Goal: Task Accomplishment & Management: Manage account settings

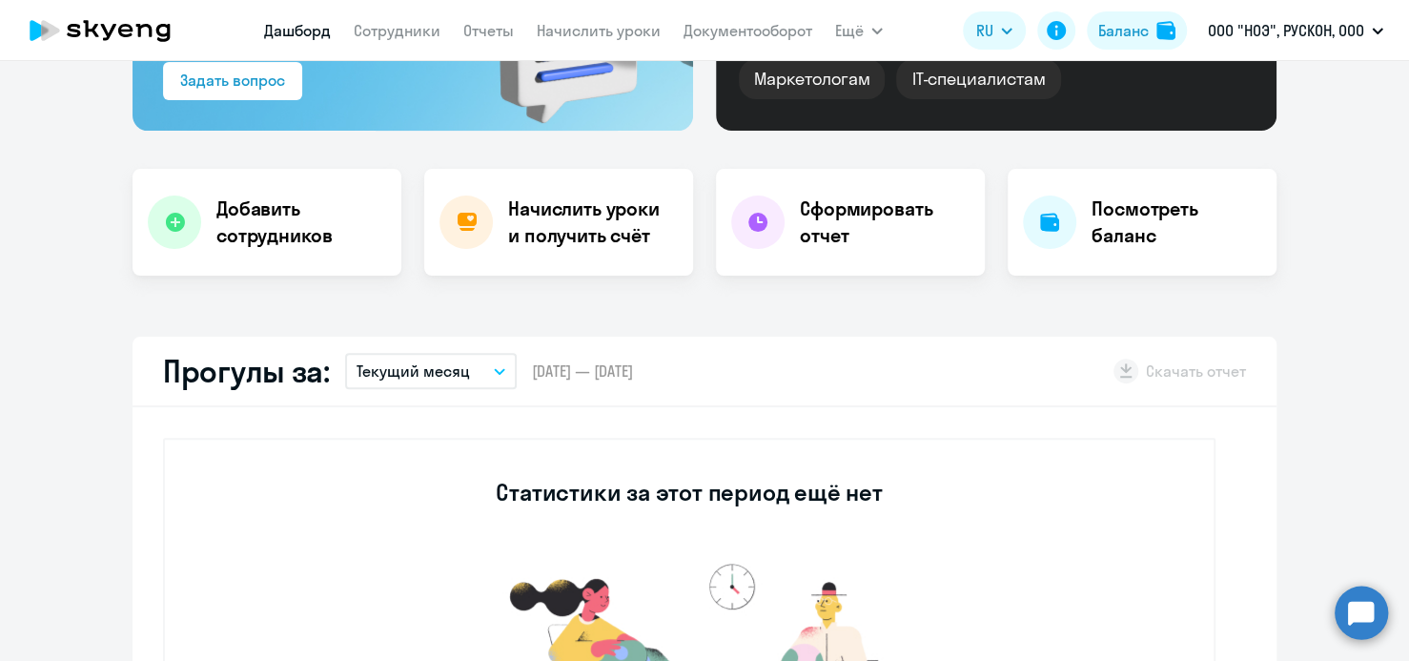
select select "30"
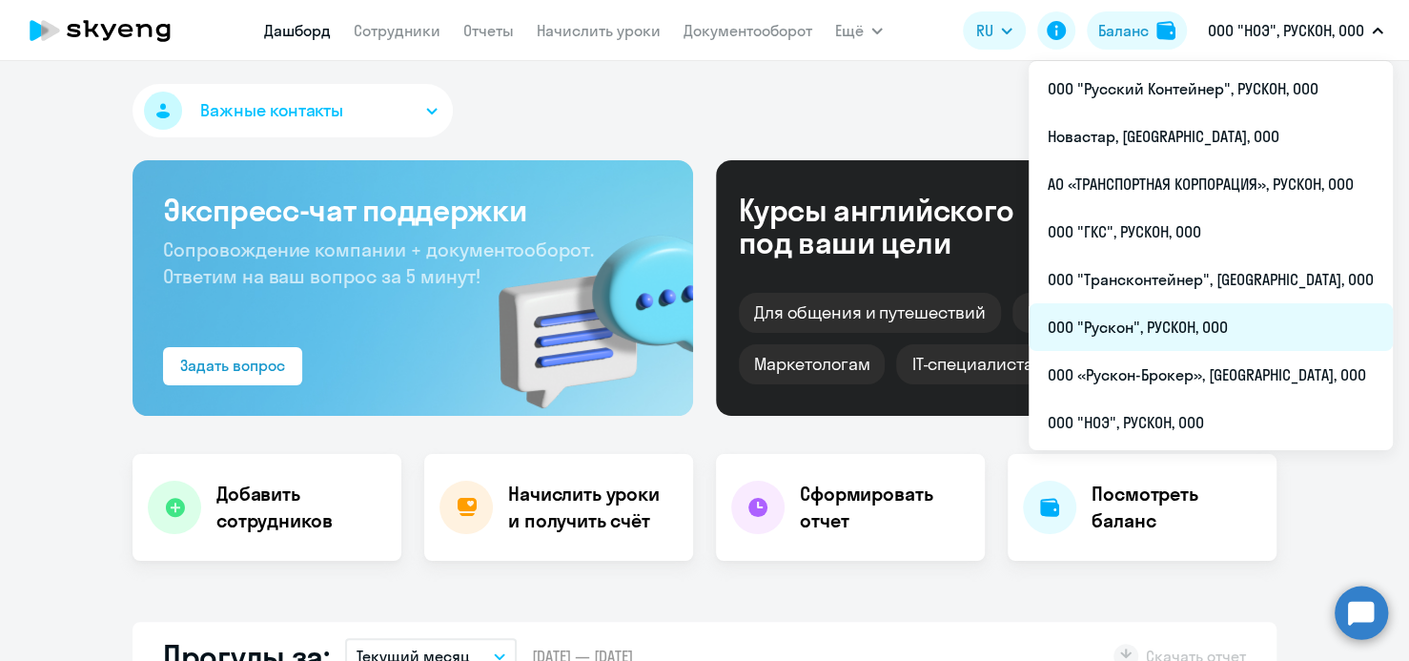
click at [1180, 323] on li "ООО "Рускон", РУСКОН, ООО" at bounding box center [1211, 327] width 364 height 48
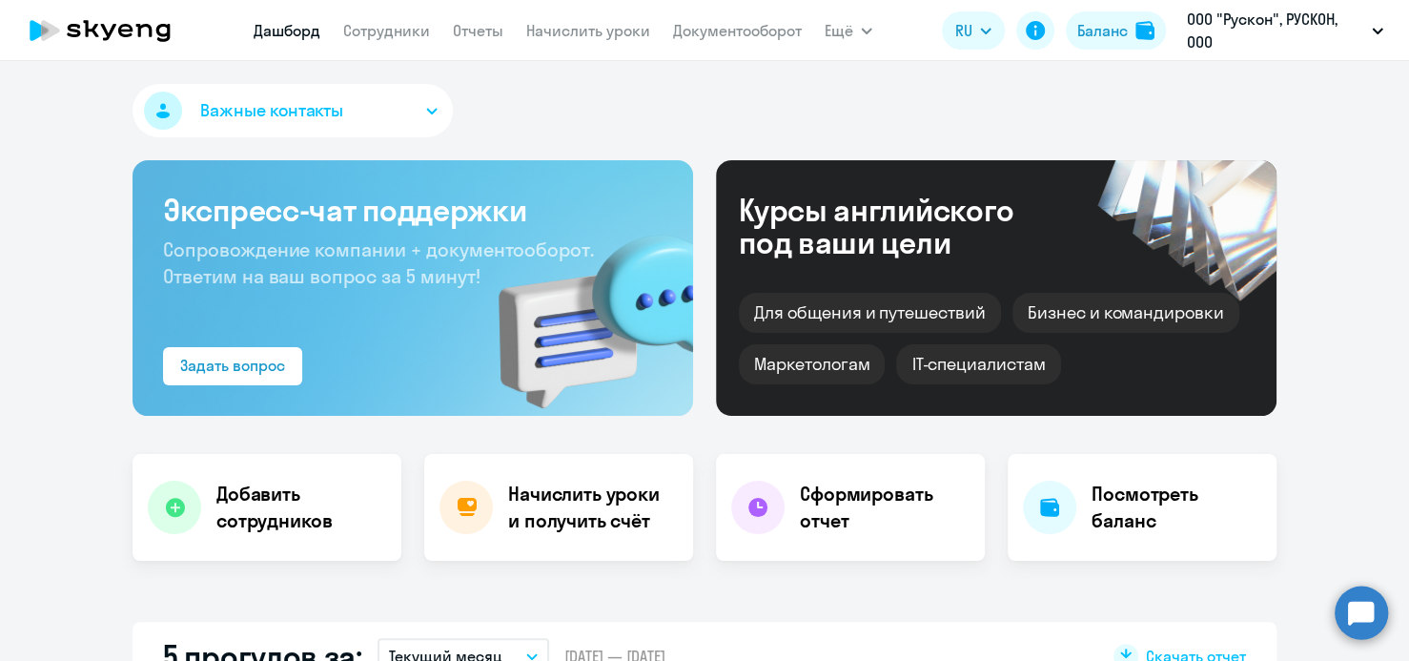
click at [546, 111] on div "Важные контакты" at bounding box center [705, 114] width 1144 height 61
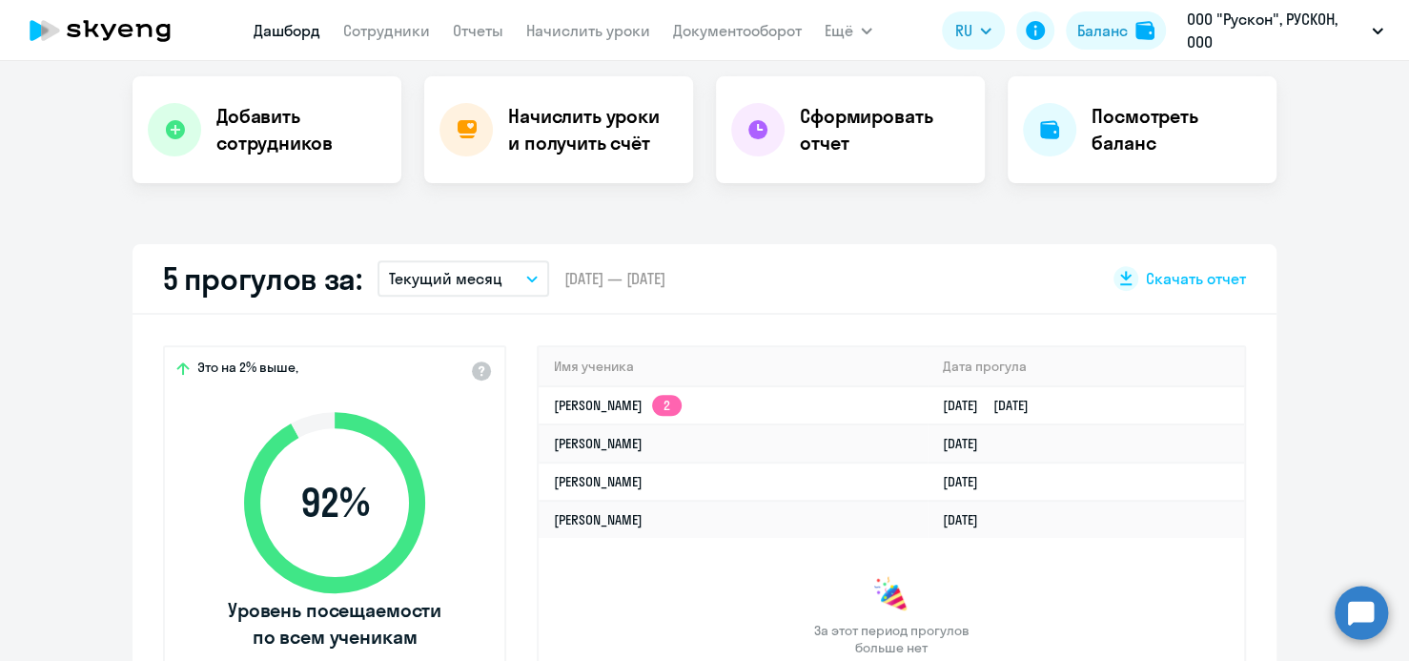
scroll to position [381, 0]
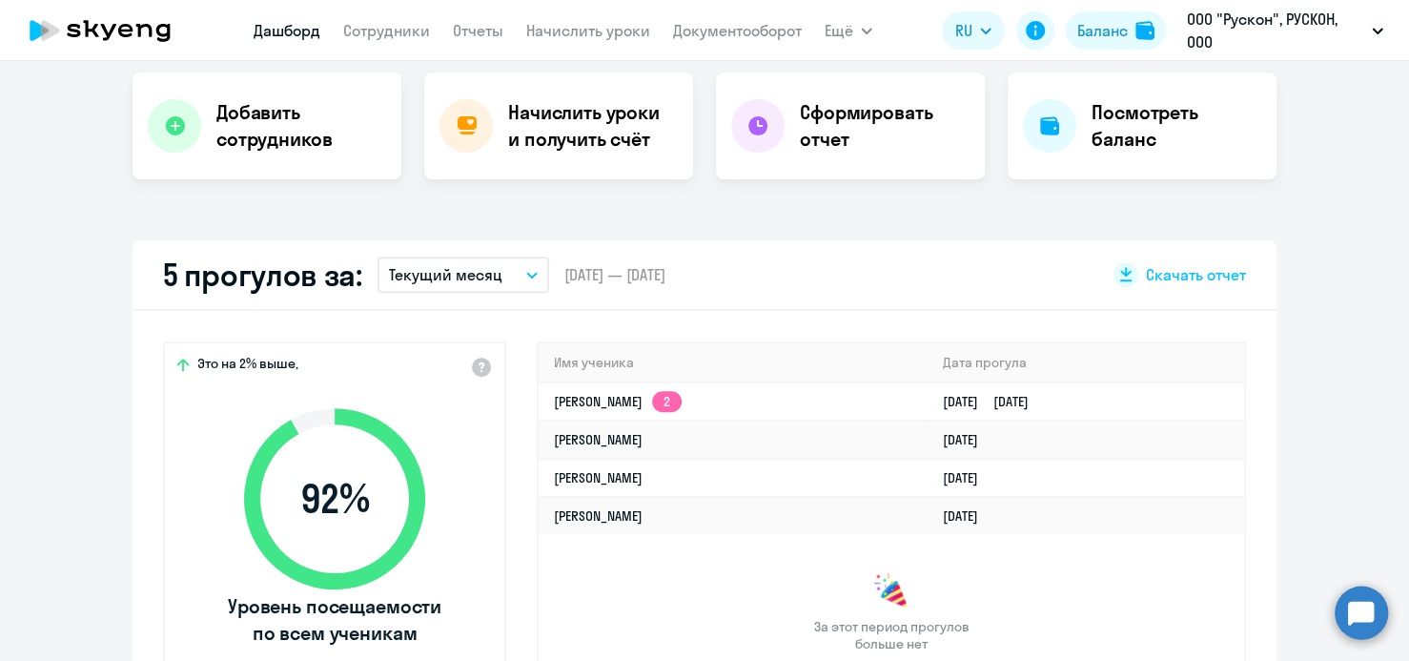
select select "30"
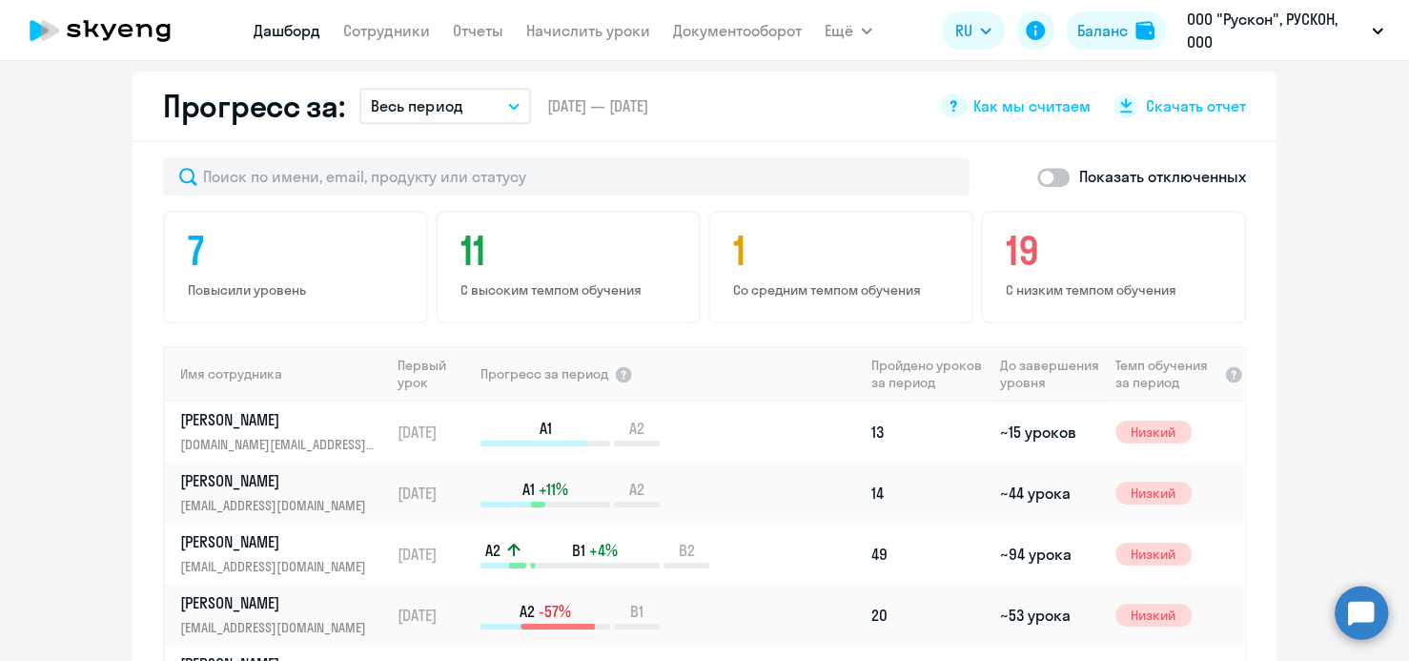
scroll to position [1049, 0]
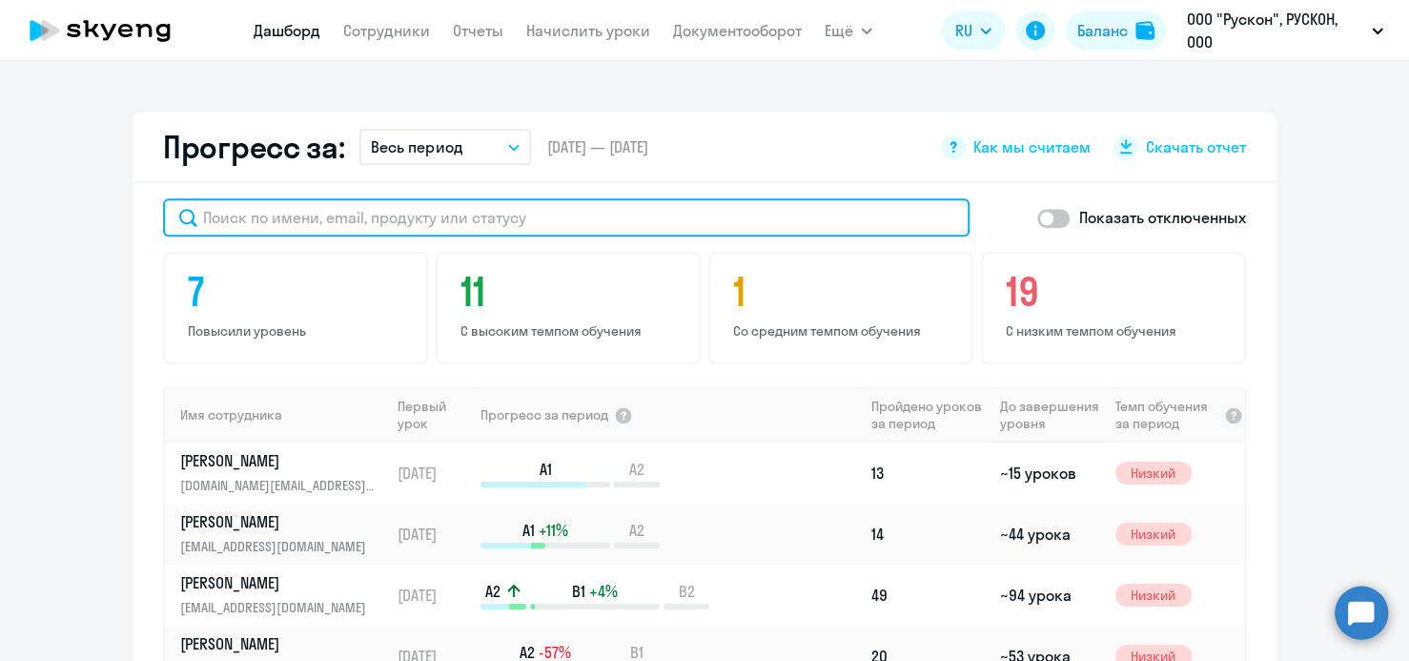
click at [259, 206] on input "text" at bounding box center [566, 217] width 807 height 38
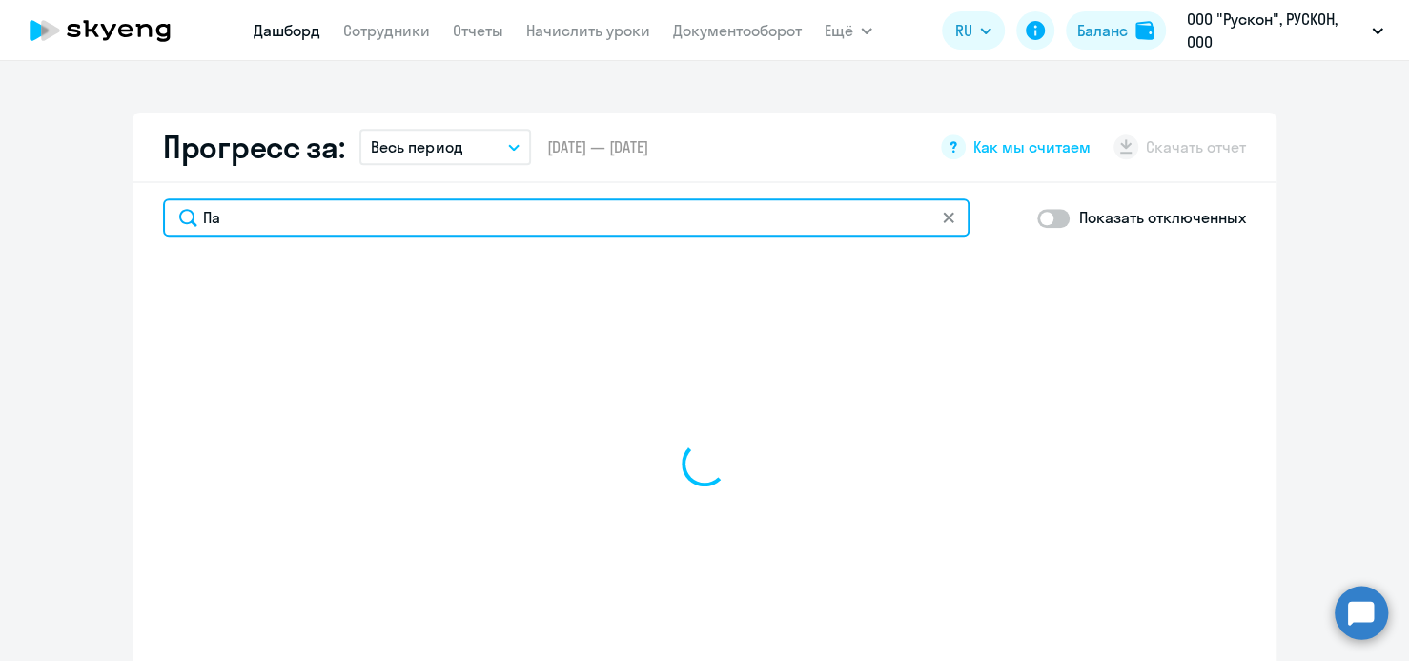
type input "П"
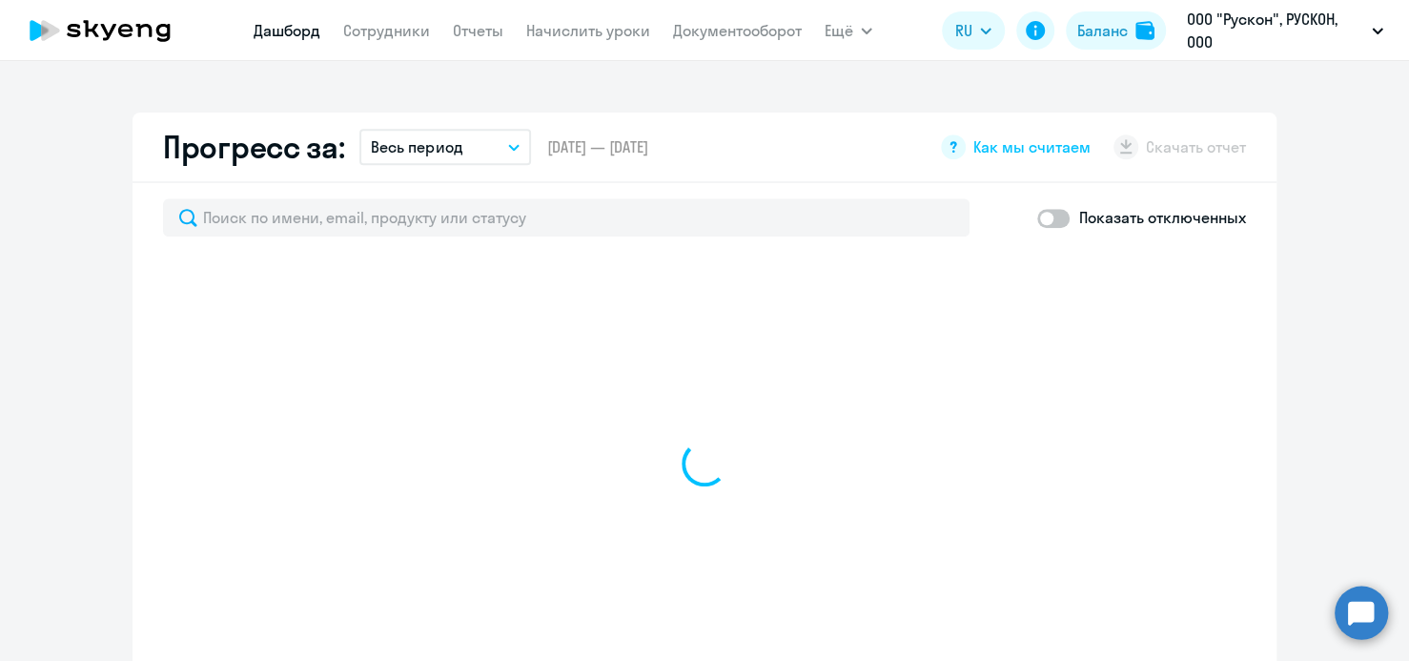
click at [1056, 215] on span at bounding box center [1053, 218] width 32 height 19
click at [1037, 217] on input "checkbox" at bounding box center [1036, 217] width 1 height 1
checkbox input "true"
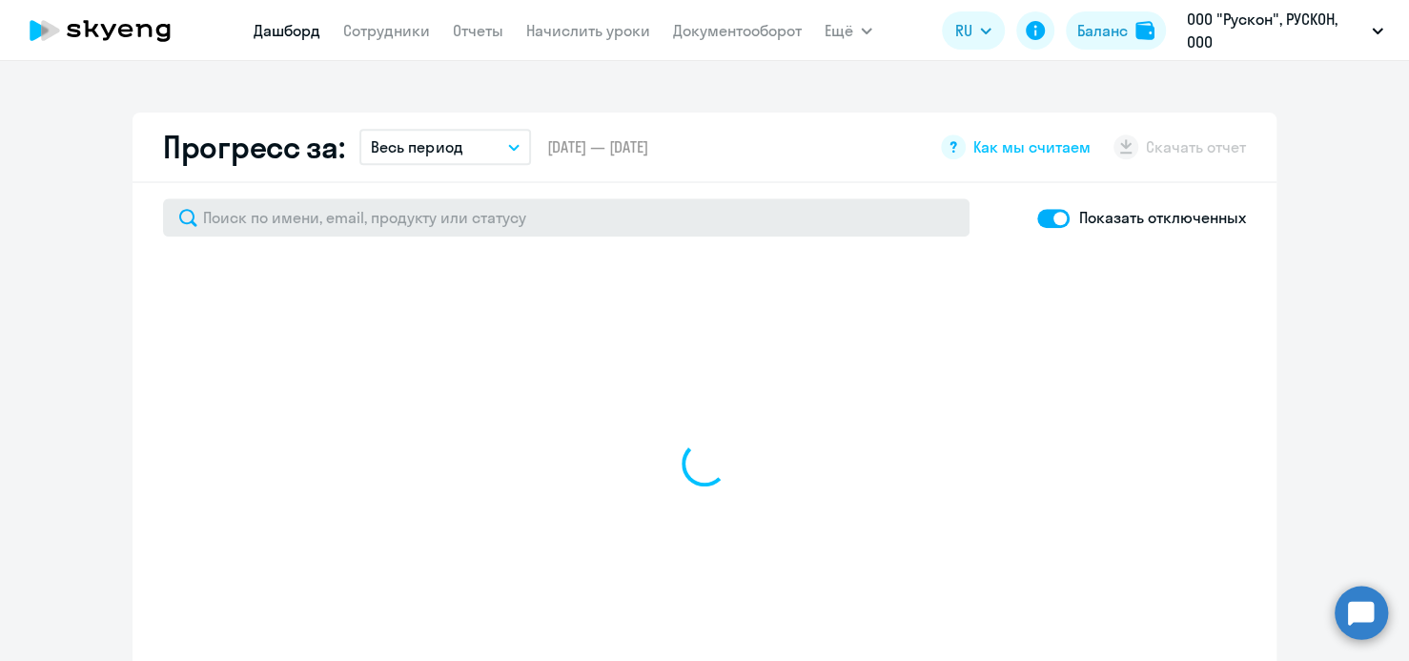
select select "30"
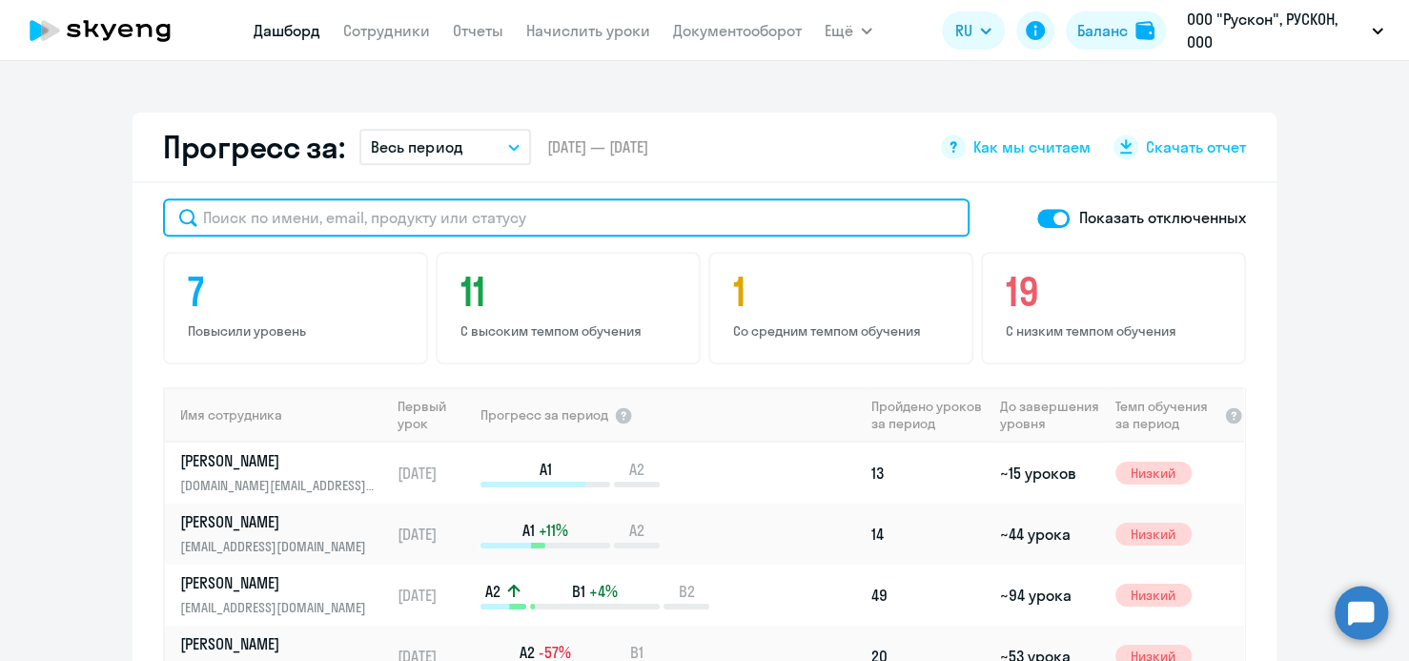
click at [256, 219] on input "text" at bounding box center [566, 217] width 807 height 38
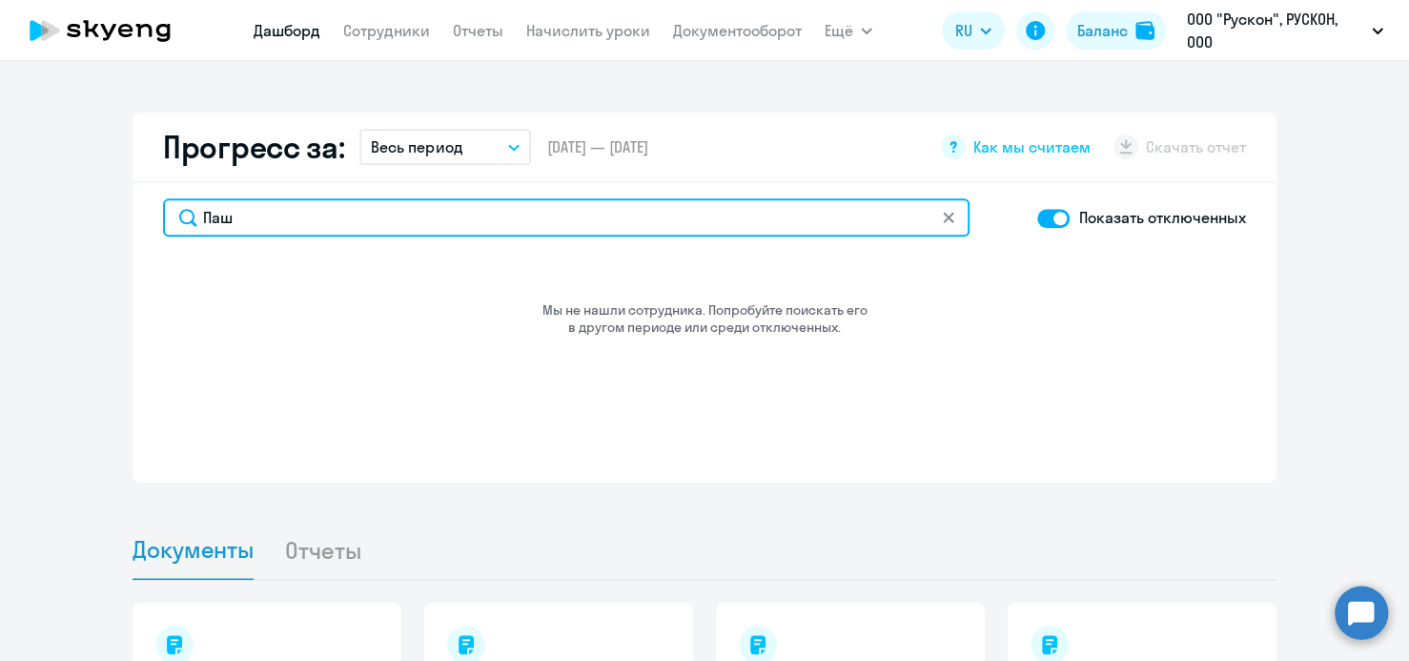
type input "Паш"
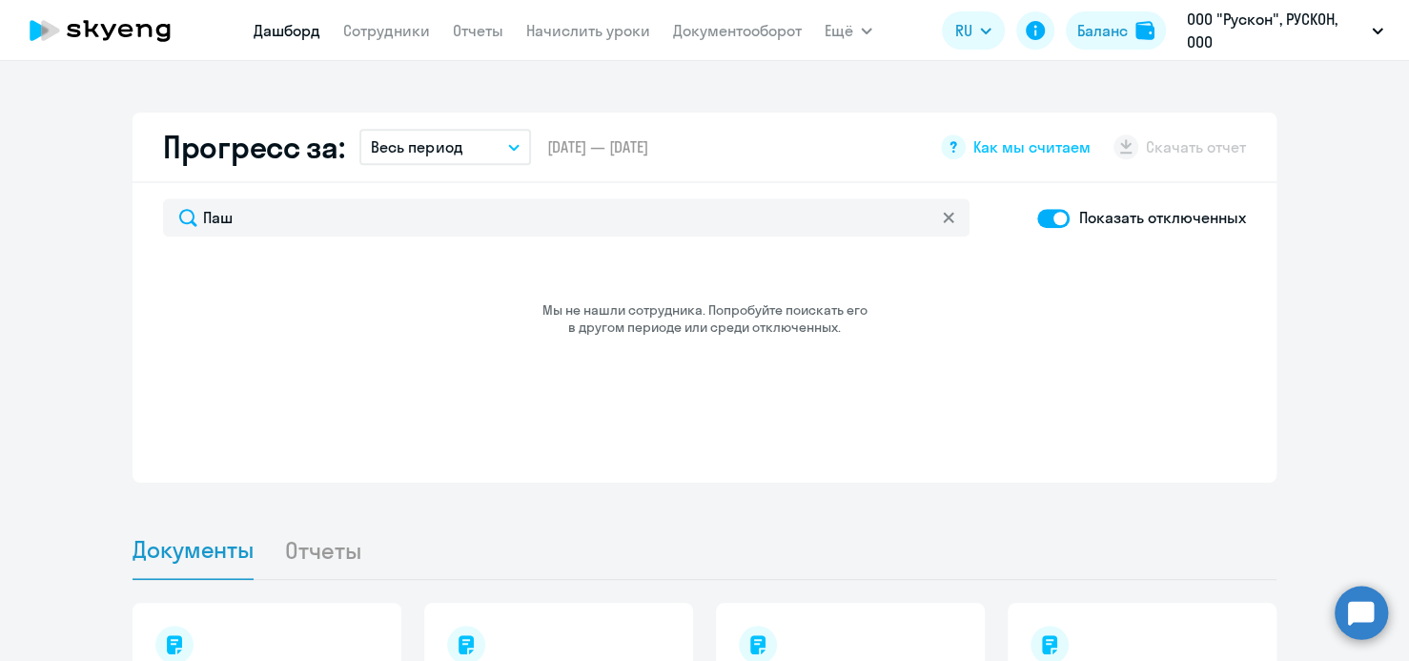
click at [944, 216] on icon at bounding box center [948, 217] width 11 height 11
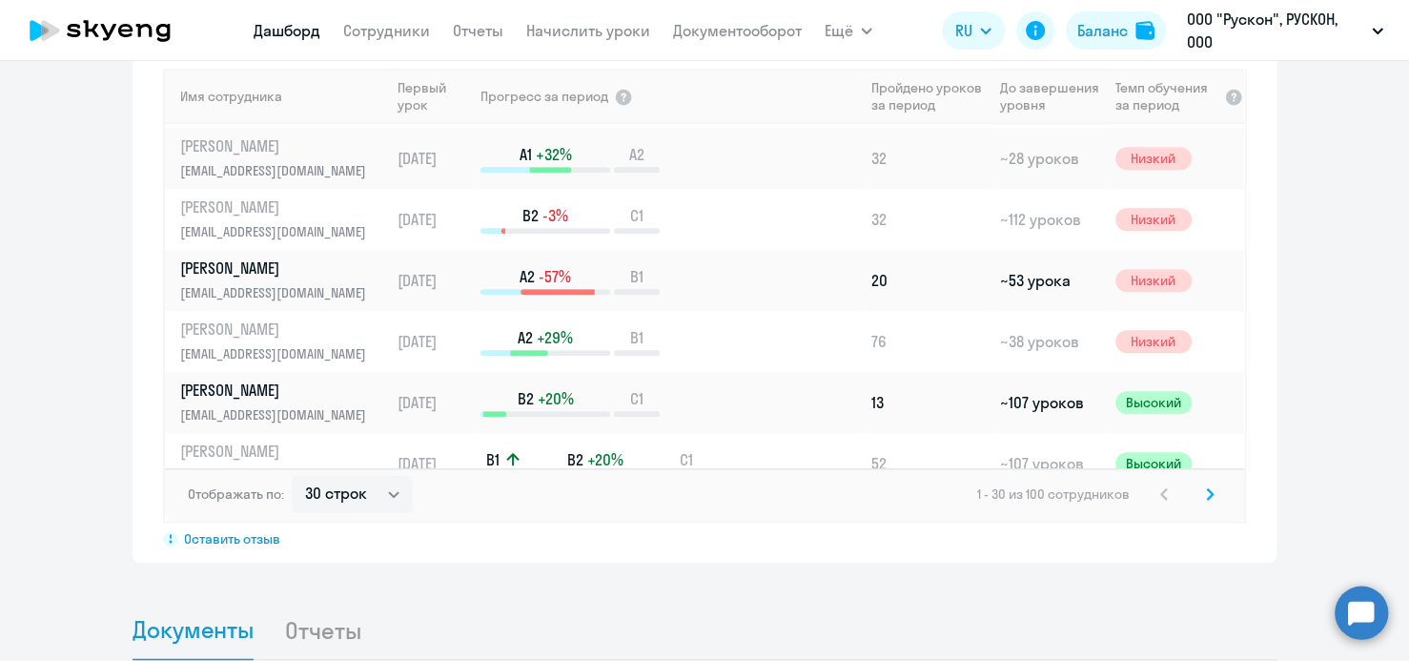
scroll to position [1526, 0]
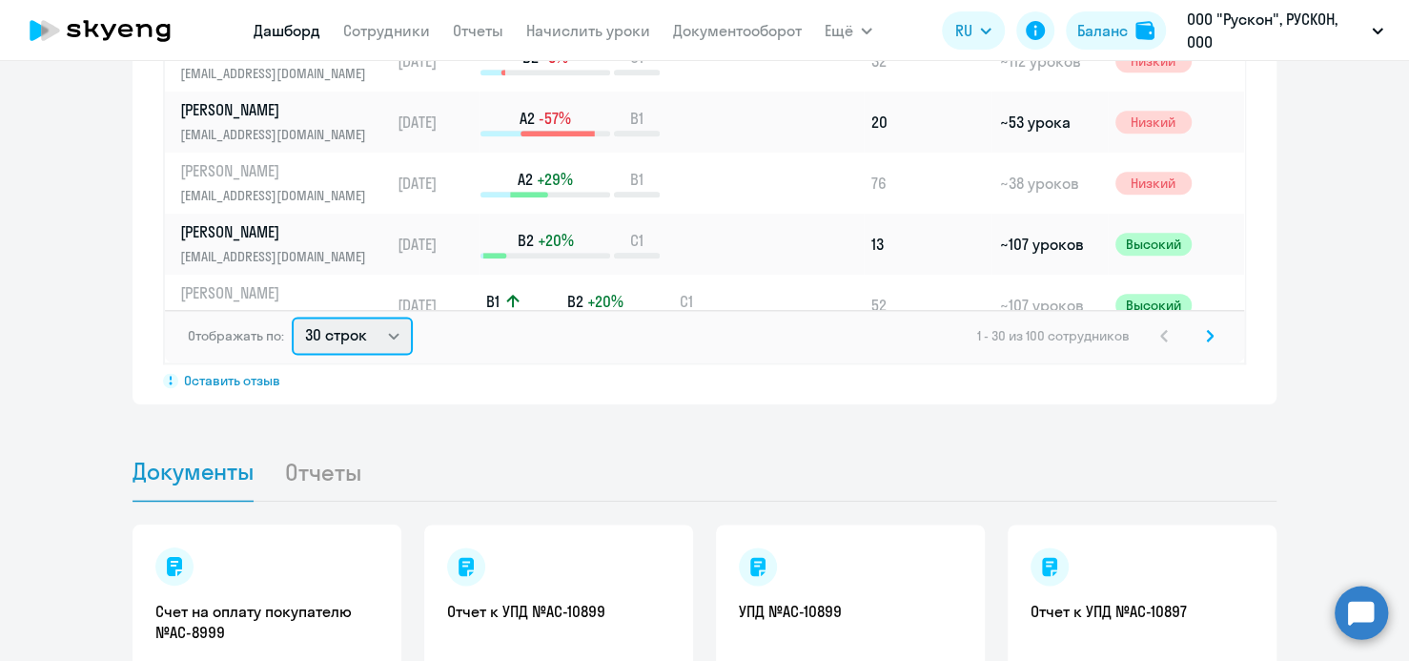
click at [341, 339] on select "30 строк 50 строк 100 строк" at bounding box center [352, 336] width 121 height 38
select select "100"
click at [292, 317] on select "30 строк 50 строк 100 строк" at bounding box center [352, 336] width 121 height 38
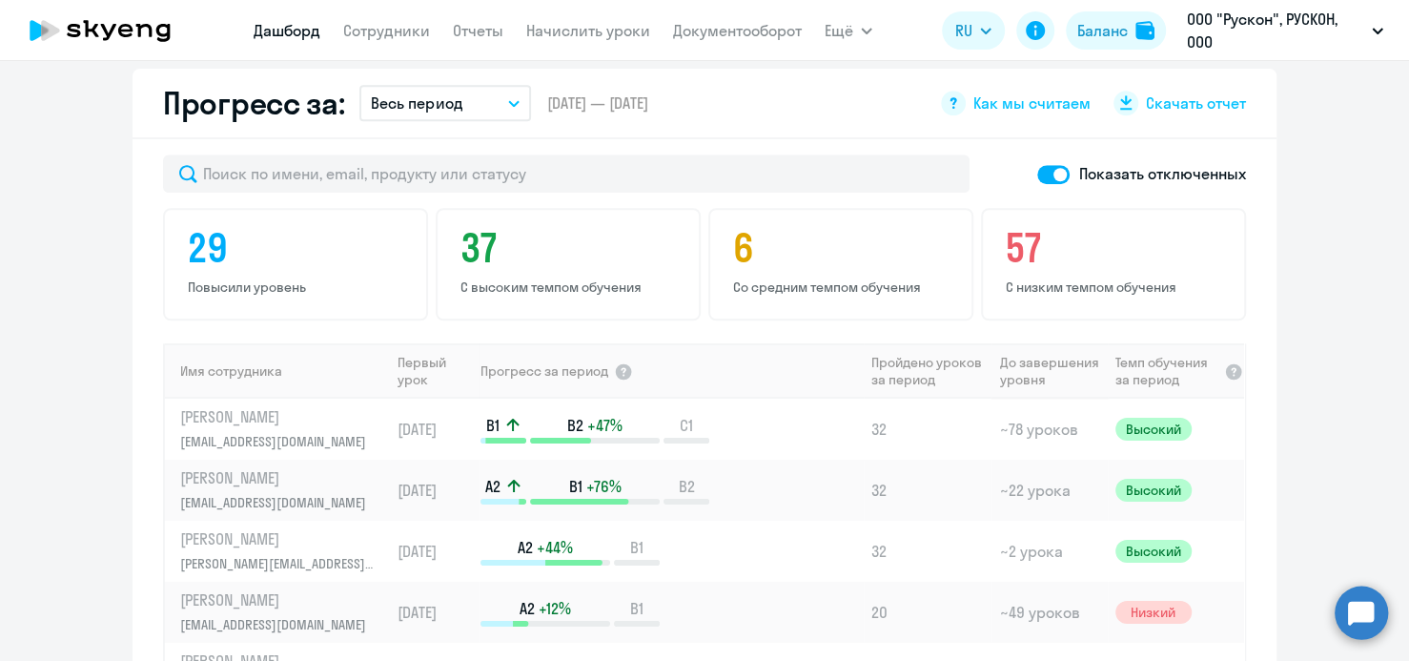
scroll to position [1144, 0]
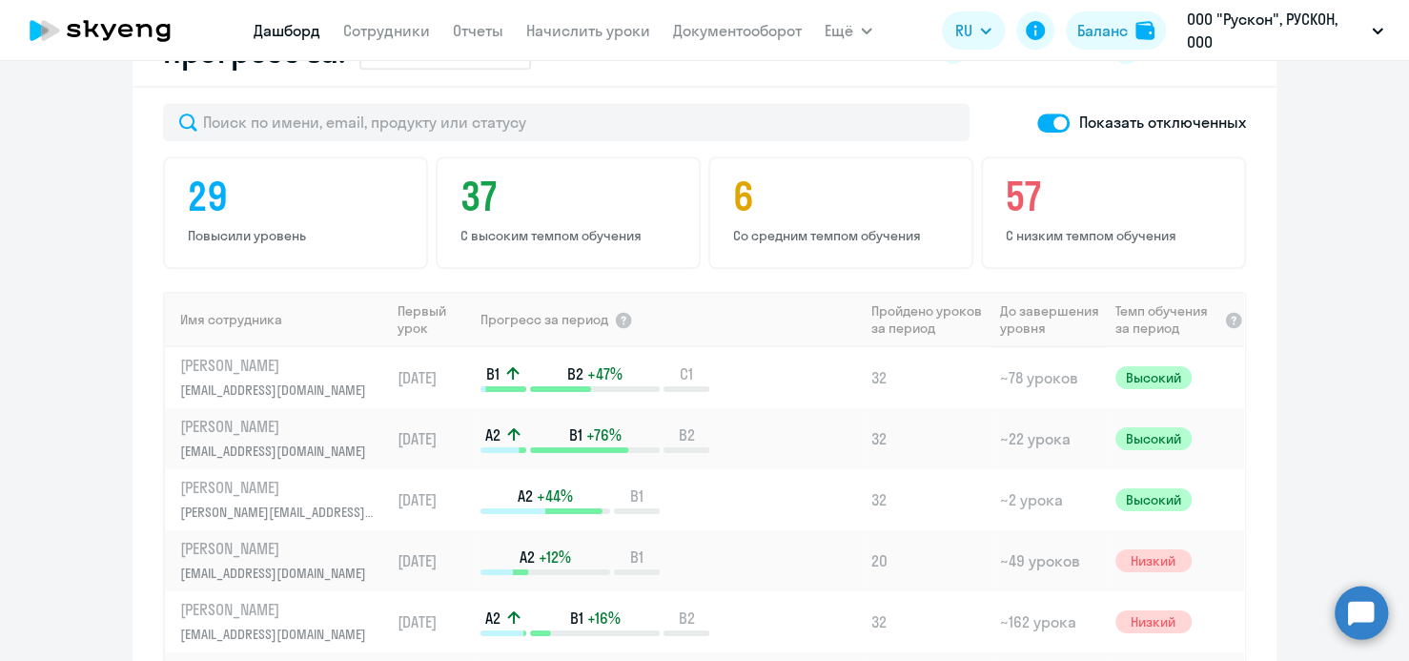
click at [1130, 319] on span "Темп обучения за период" at bounding box center [1167, 319] width 103 height 34
click at [1131, 312] on span "Темп обучения за период" at bounding box center [1167, 319] width 103 height 34
click at [1122, 330] on span "Темп обучения за период" at bounding box center [1167, 319] width 103 height 34
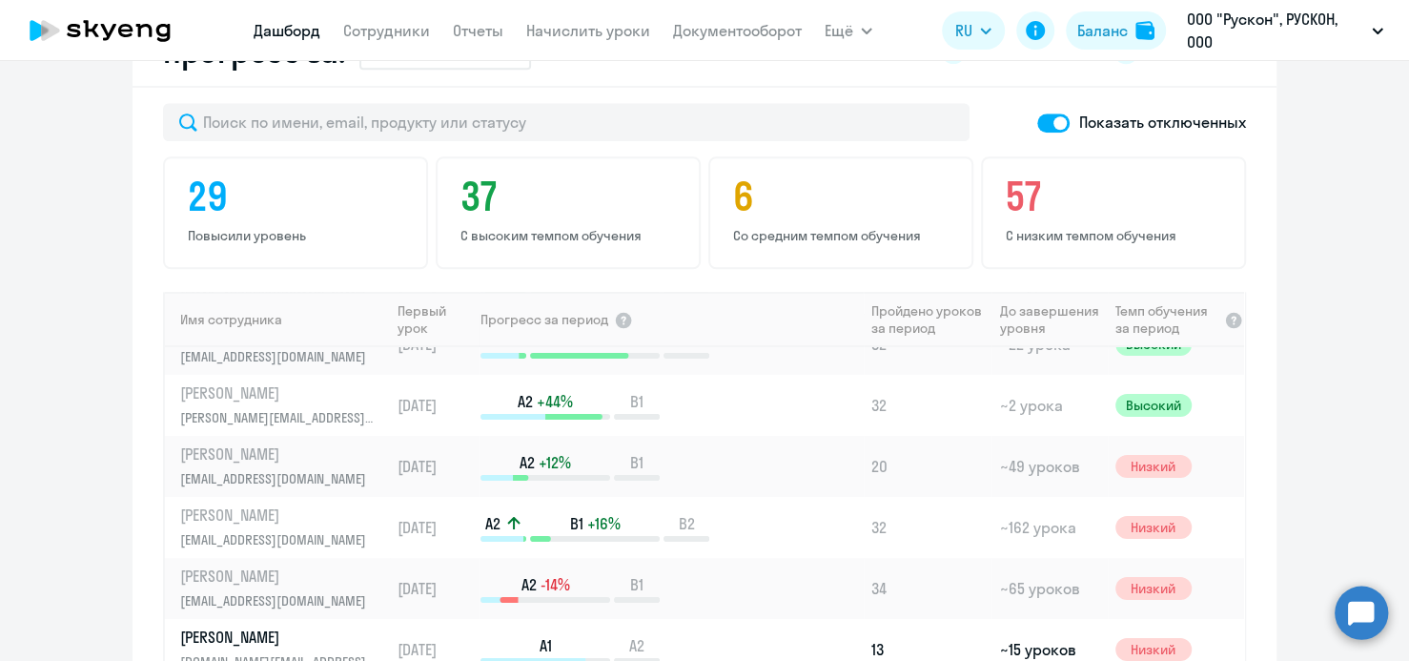
scroll to position [95, 0]
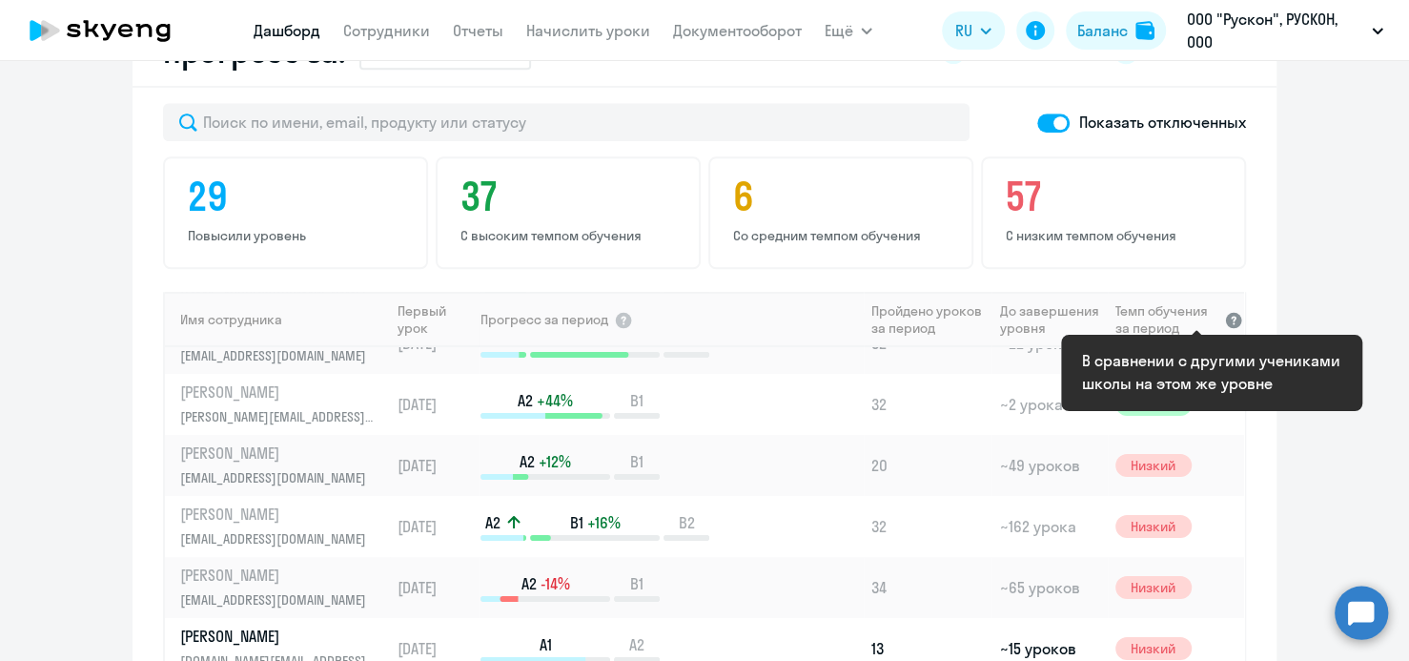
click at [1224, 317] on div at bounding box center [1233, 319] width 19 height 19
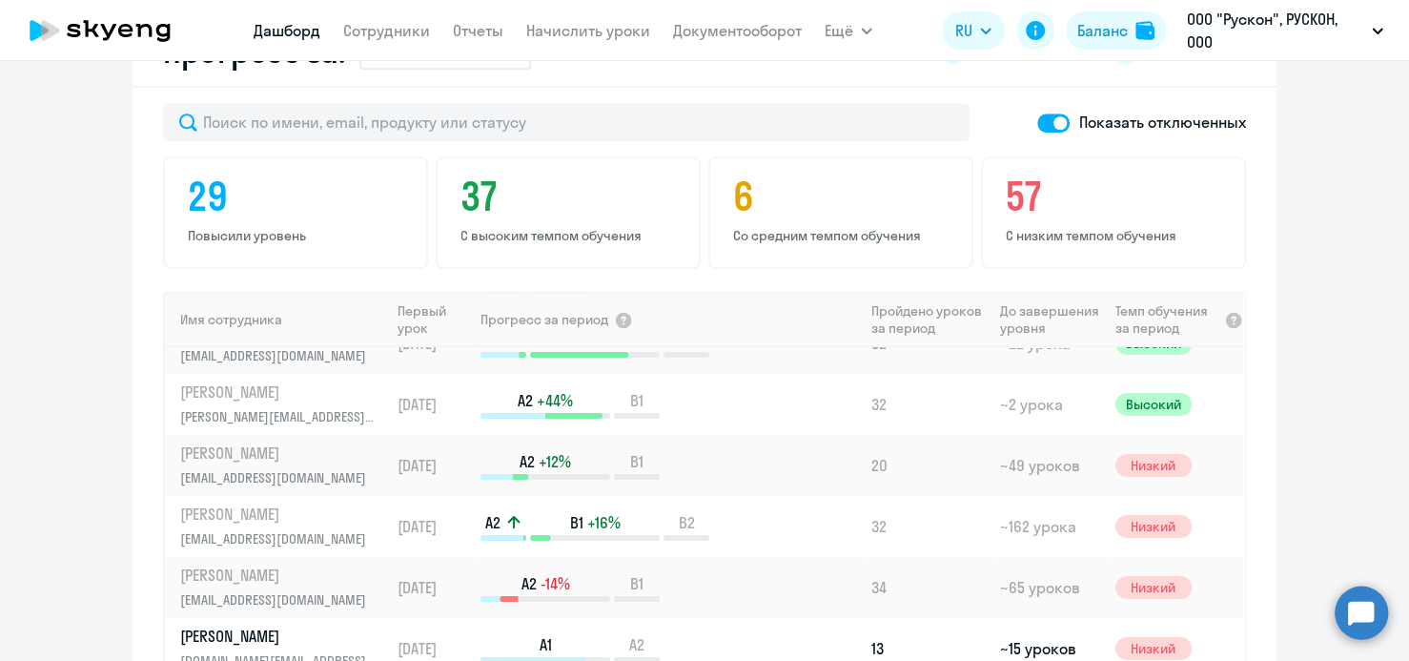
click at [1147, 312] on span "Темп обучения за период" at bounding box center [1167, 319] width 103 height 34
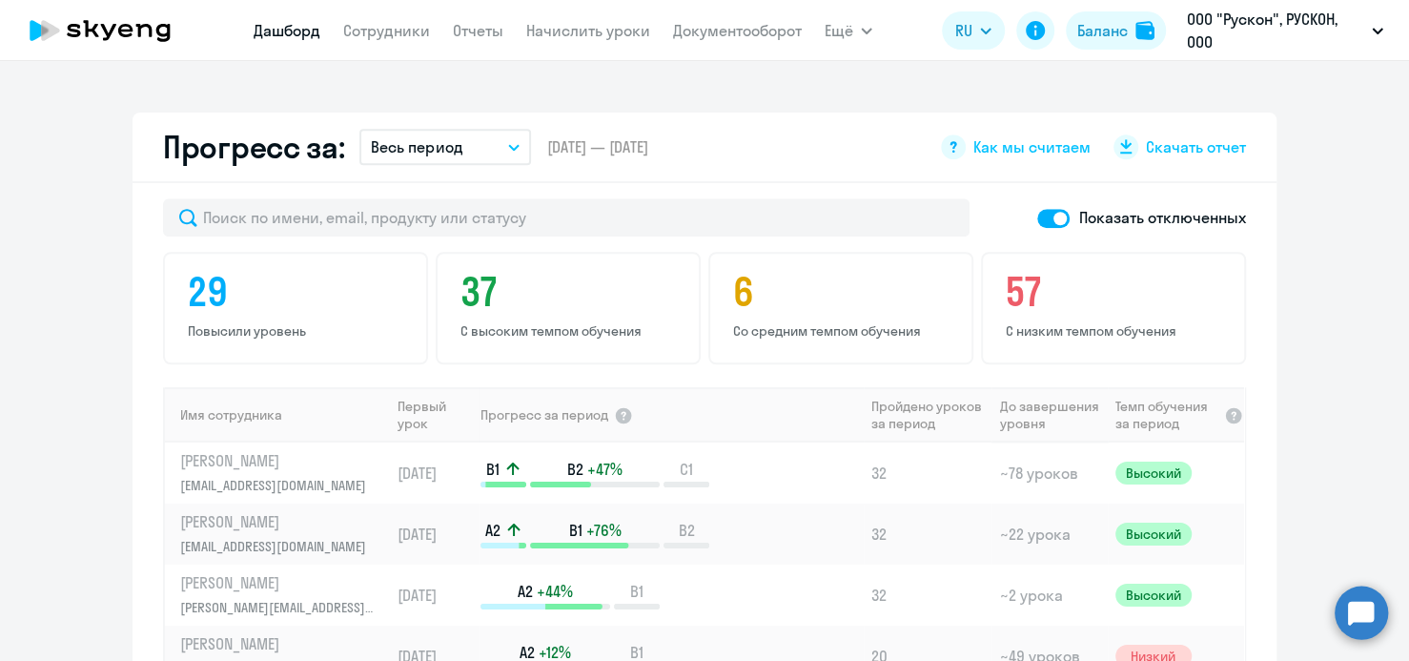
scroll to position [1049, 0]
click at [1037, 211] on span at bounding box center [1053, 218] width 32 height 19
click at [1036, 217] on input "checkbox" at bounding box center [1036, 217] width 1 height 1
checkbox input "false"
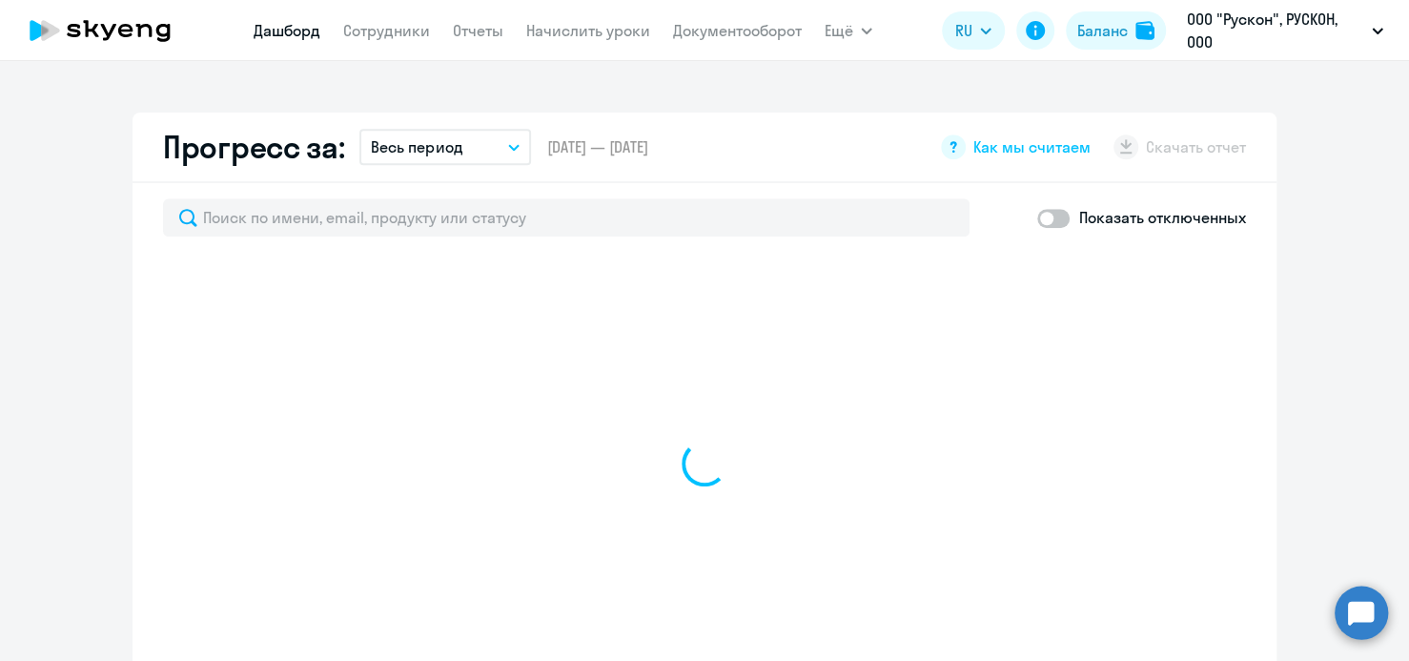
select select "30"
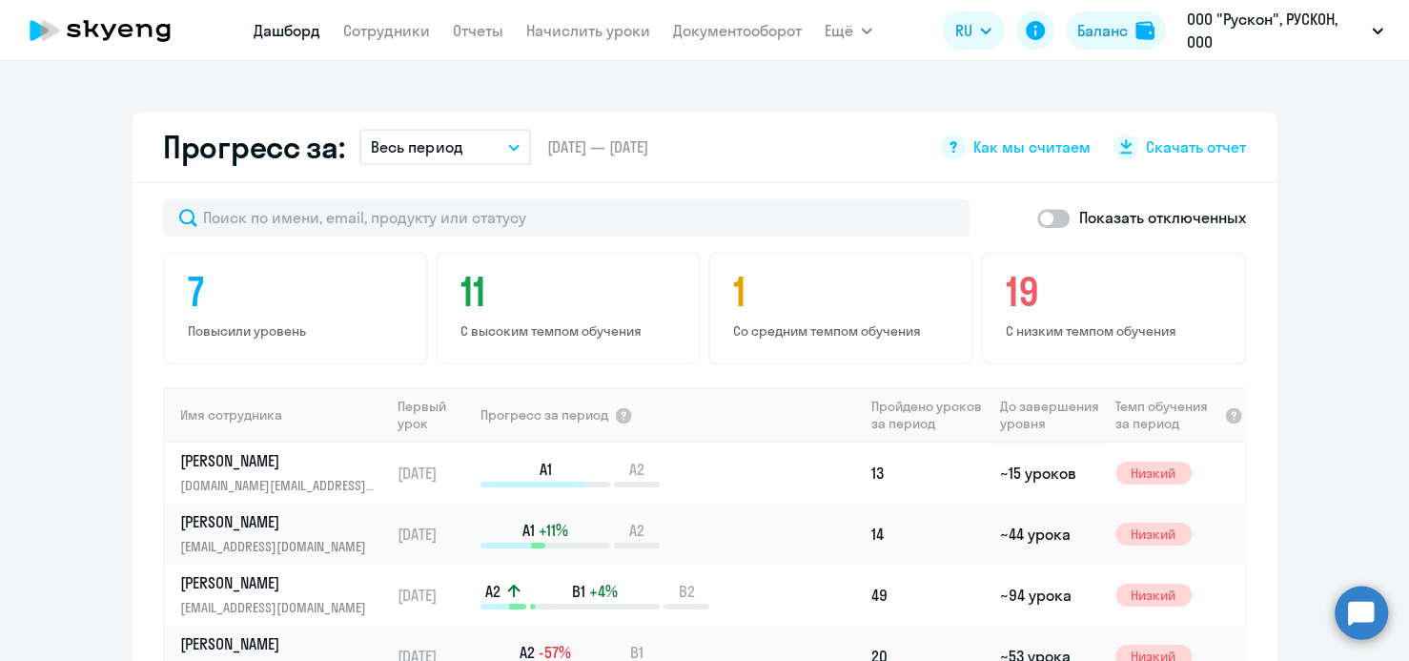
click at [509, 146] on icon "button" at bounding box center [514, 147] width 10 height 5
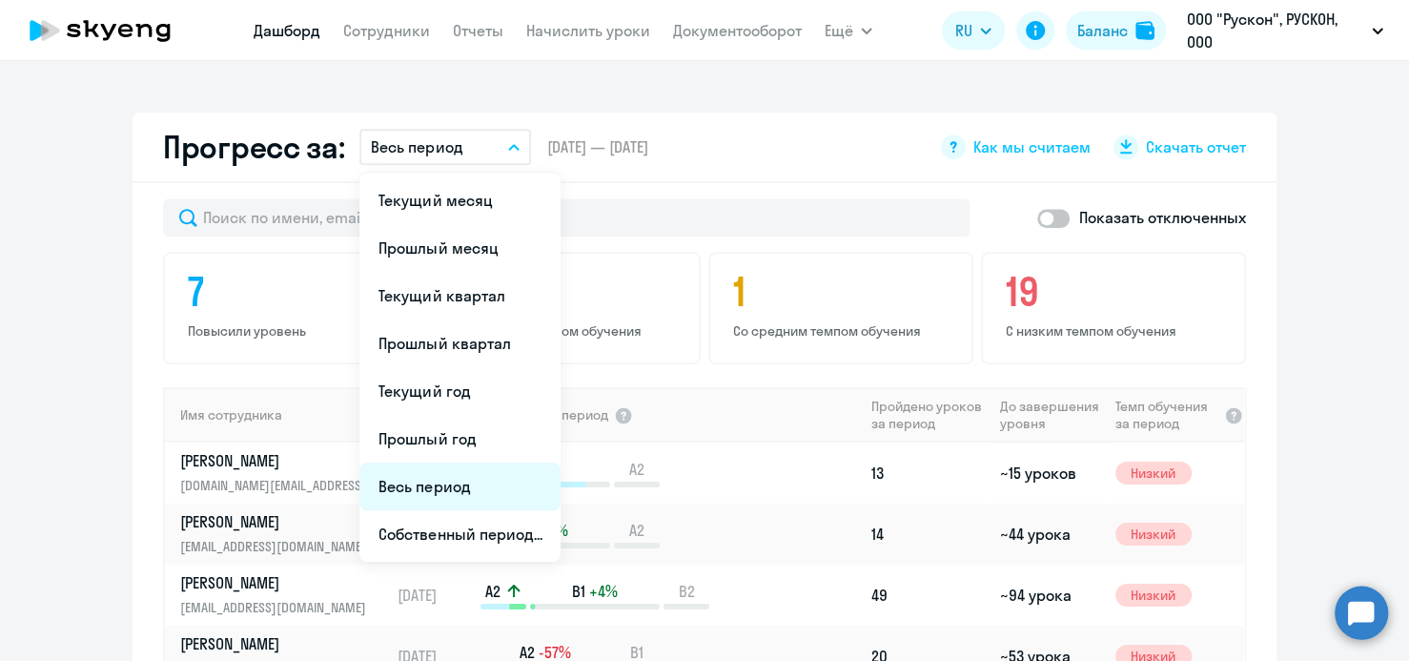
click at [439, 483] on li "Весь период" at bounding box center [459, 486] width 201 height 48
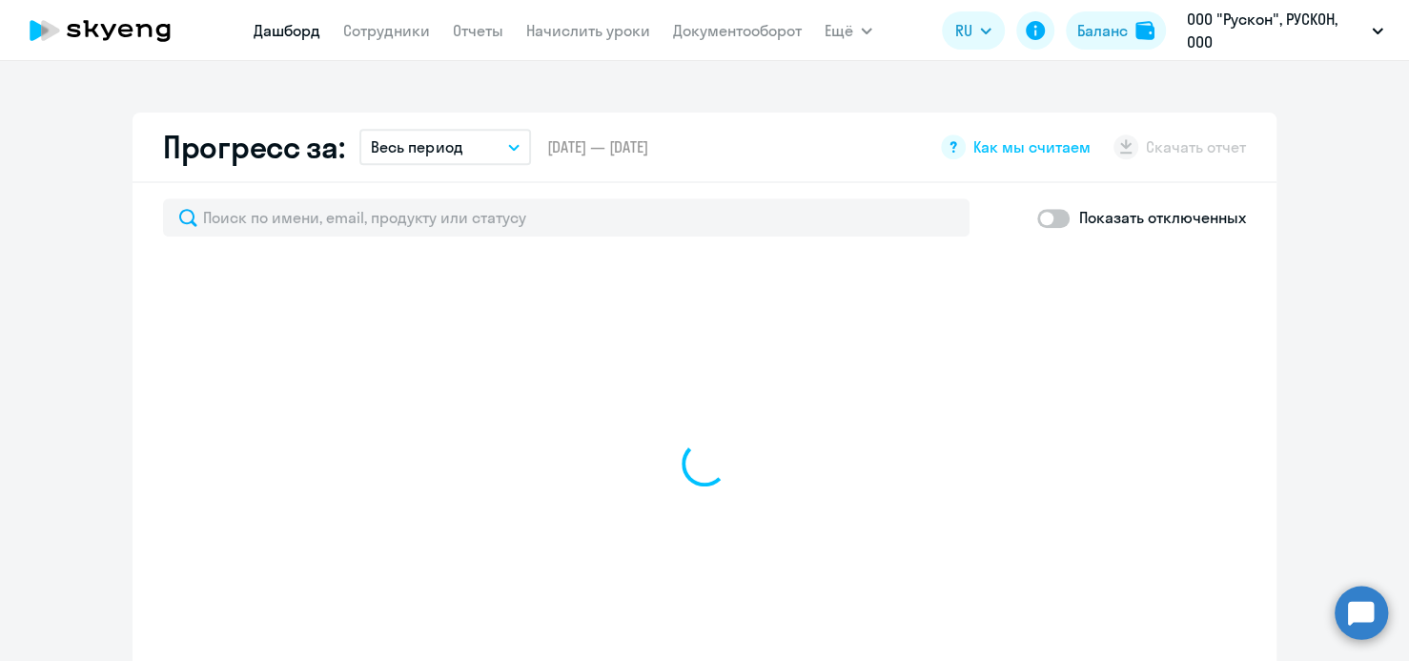
select select "30"
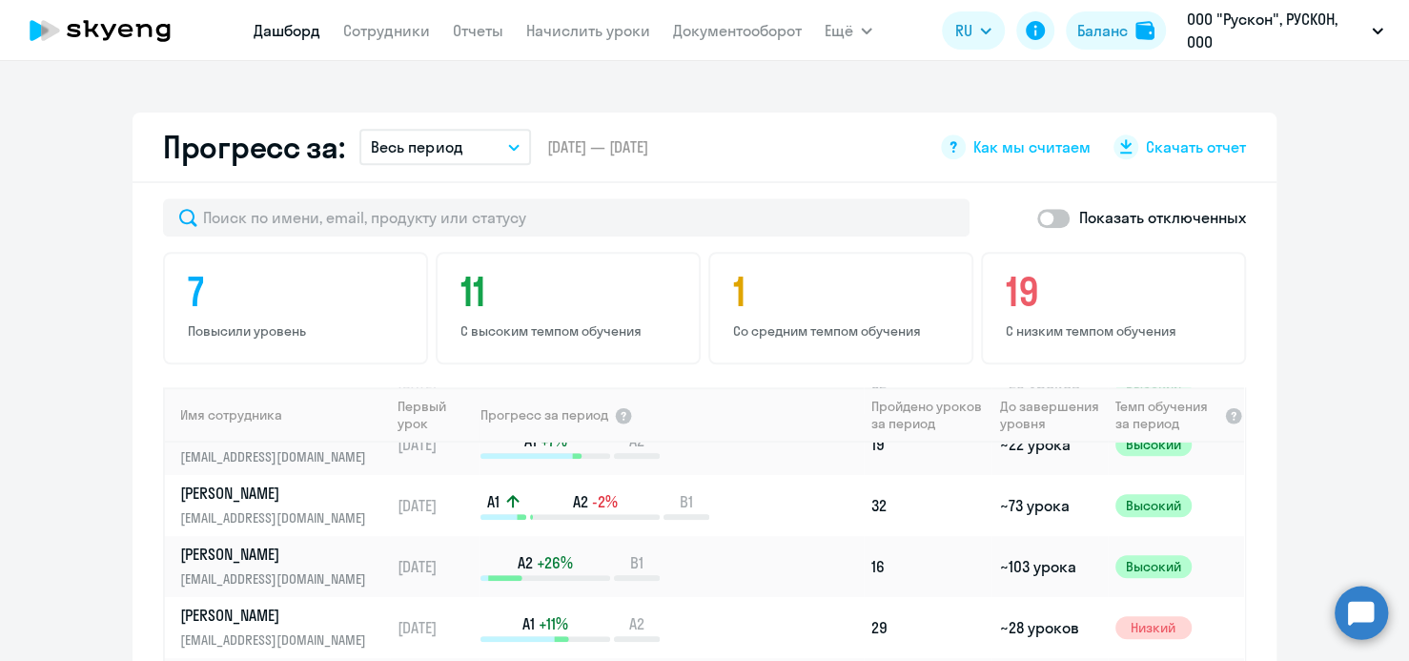
click at [1052, 219] on span at bounding box center [1053, 218] width 32 height 19
click at [1037, 218] on input "checkbox" at bounding box center [1036, 217] width 1 height 1
checkbox input "true"
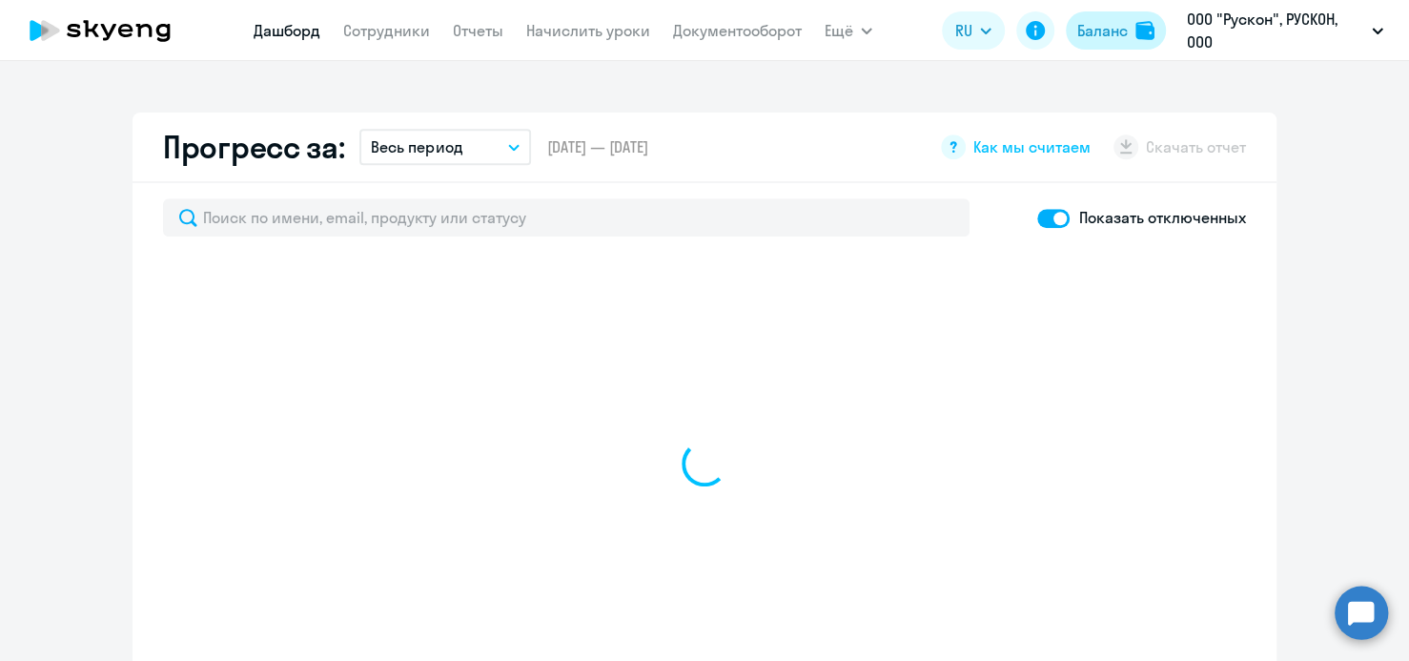
click at [1112, 41] on div "Баланс" at bounding box center [1102, 30] width 51 height 23
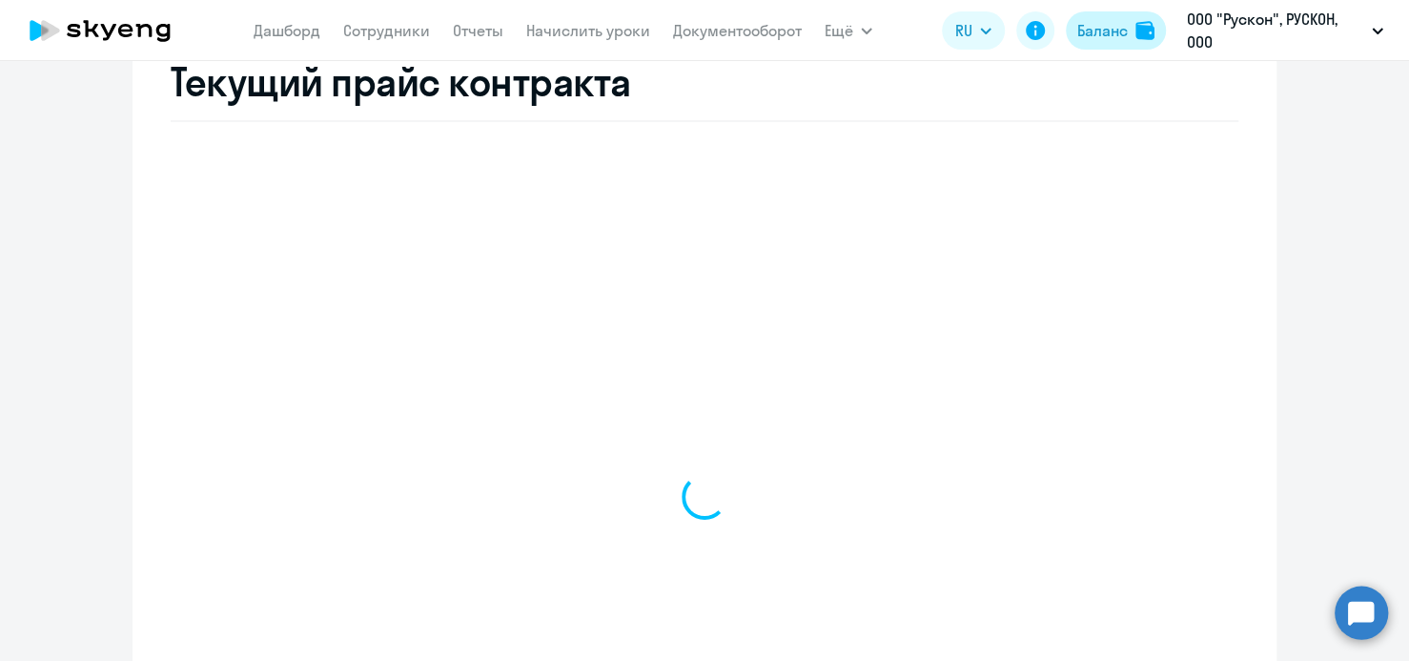
scroll to position [765, 0]
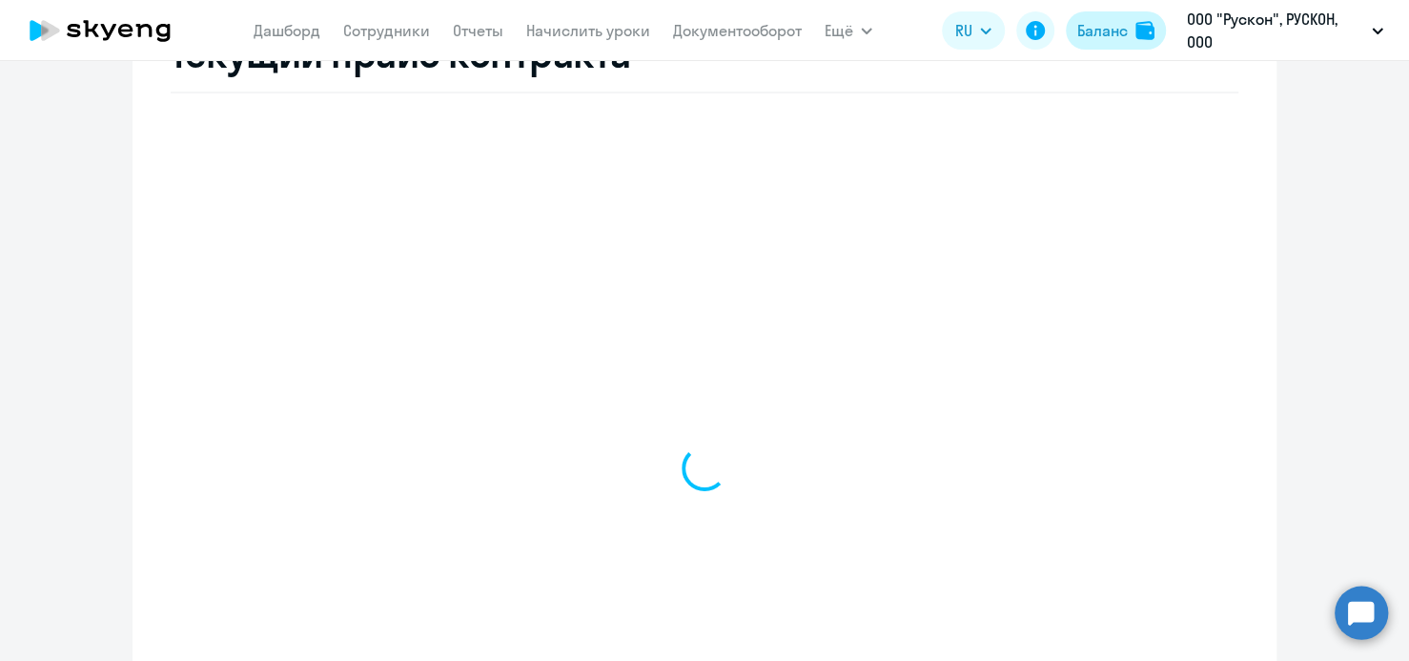
select select "english_adult_not_native_speaker"
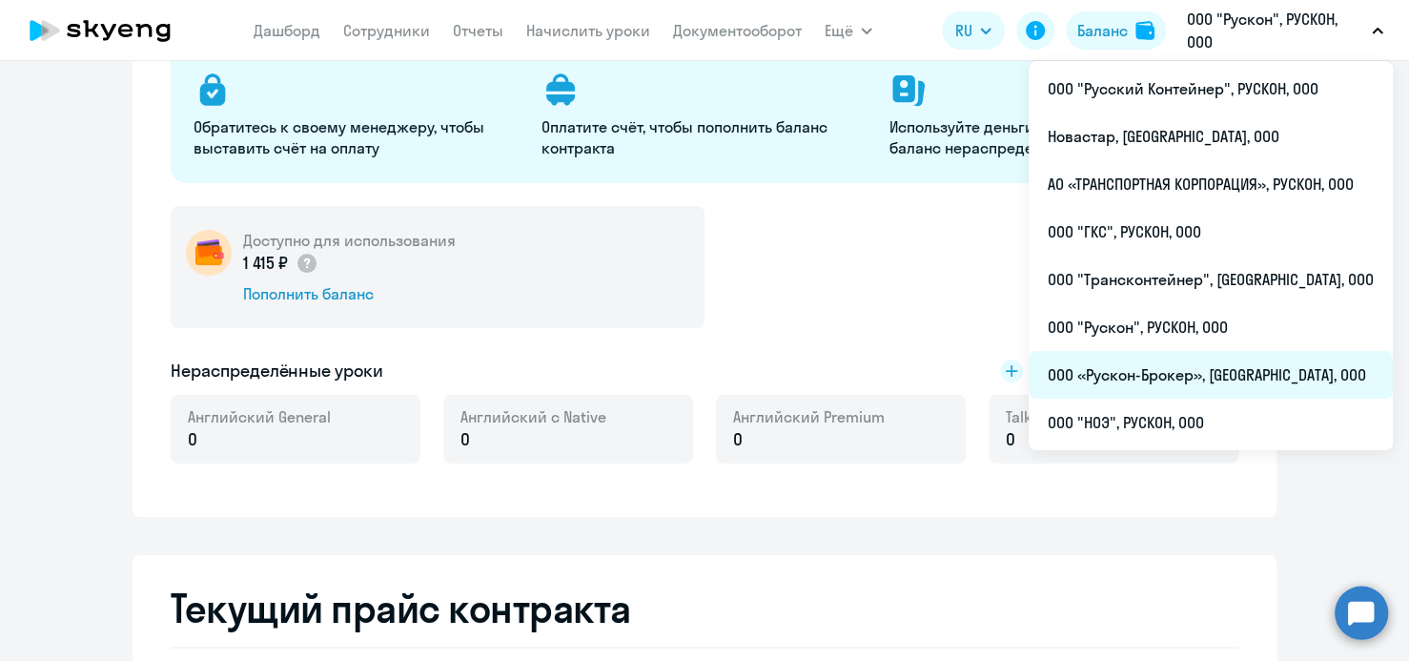
scroll to position [286, 0]
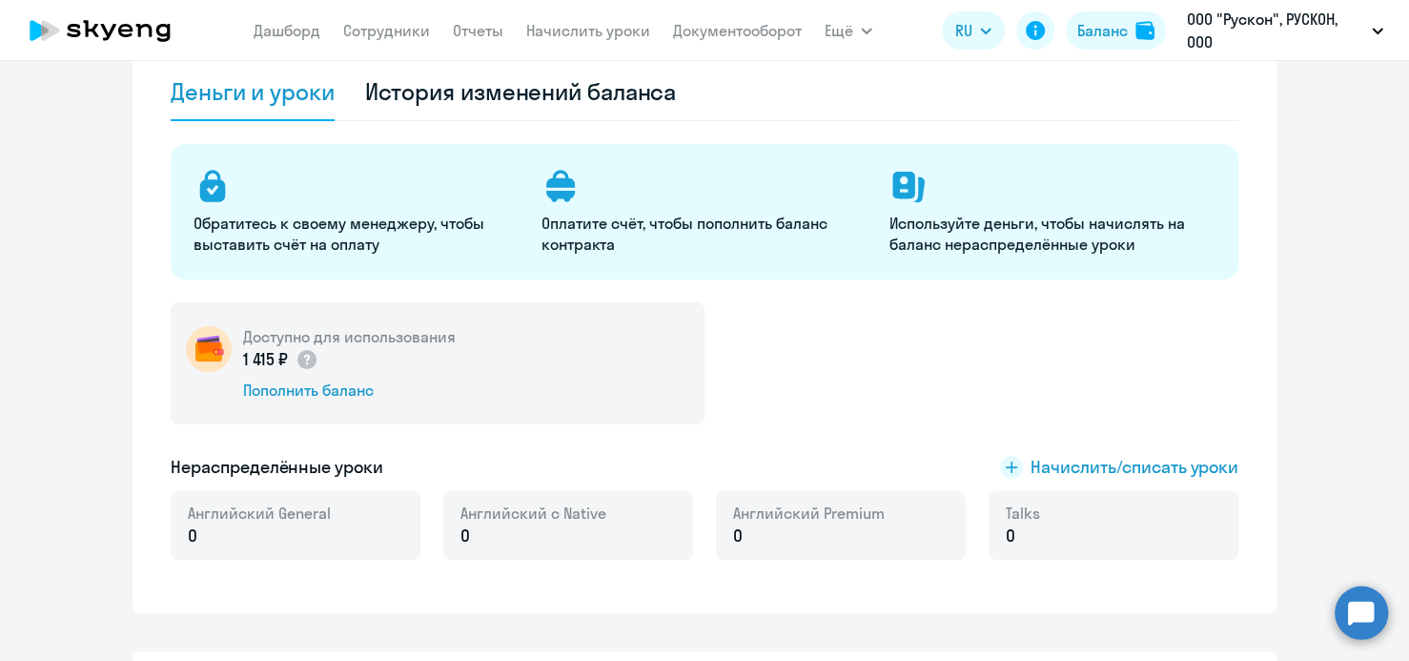
scroll to position [0, 0]
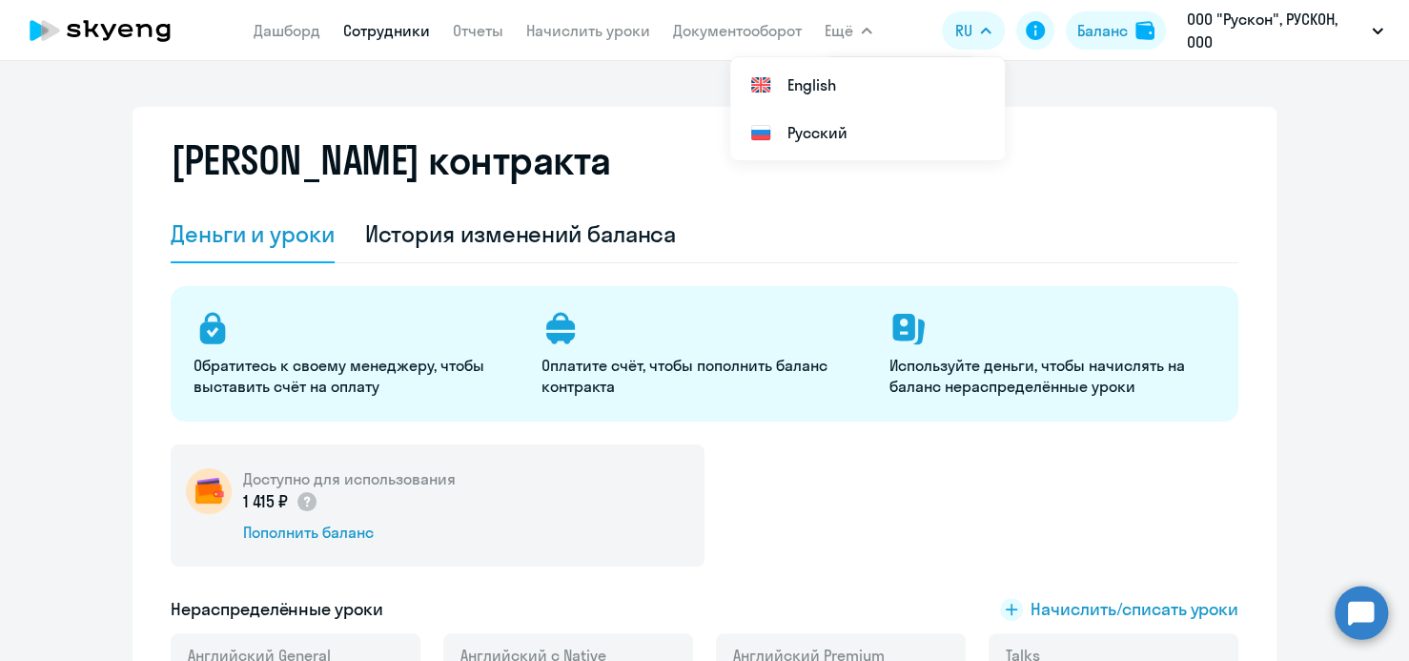
click at [388, 34] on link "Сотрудники" at bounding box center [386, 30] width 87 height 19
select select "30"
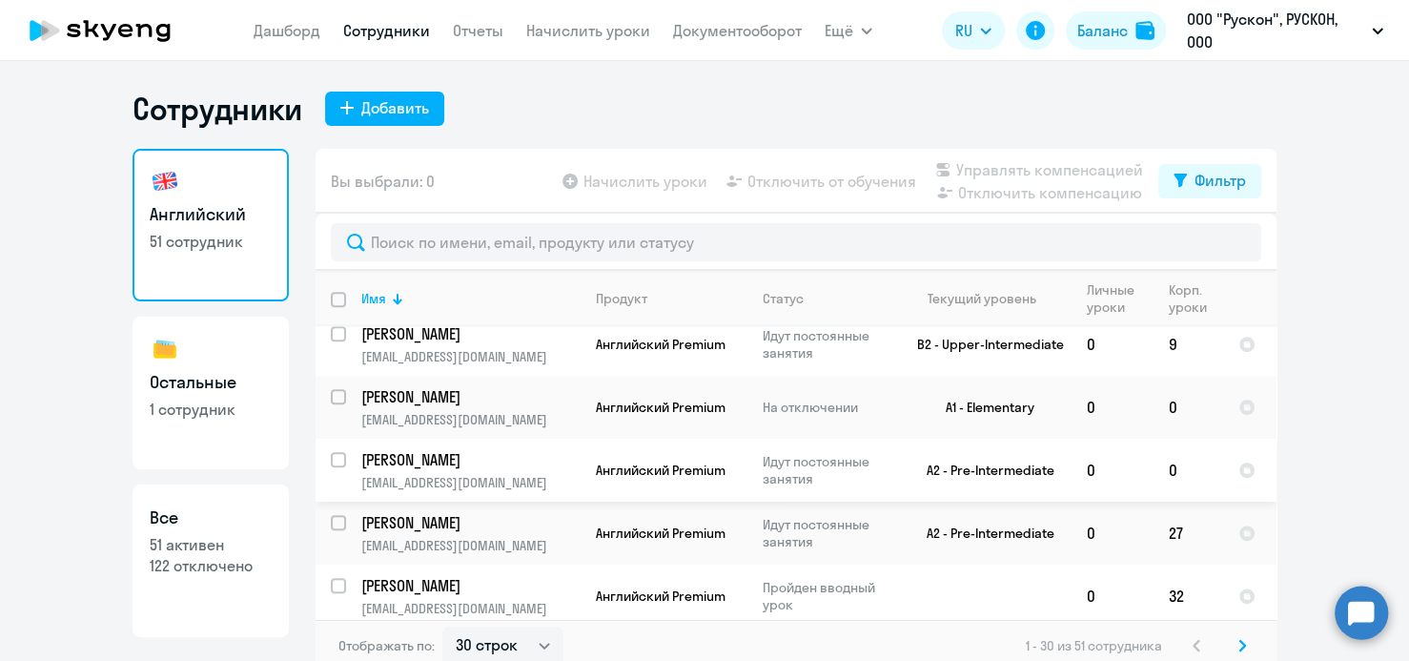
scroll to position [1049, 0]
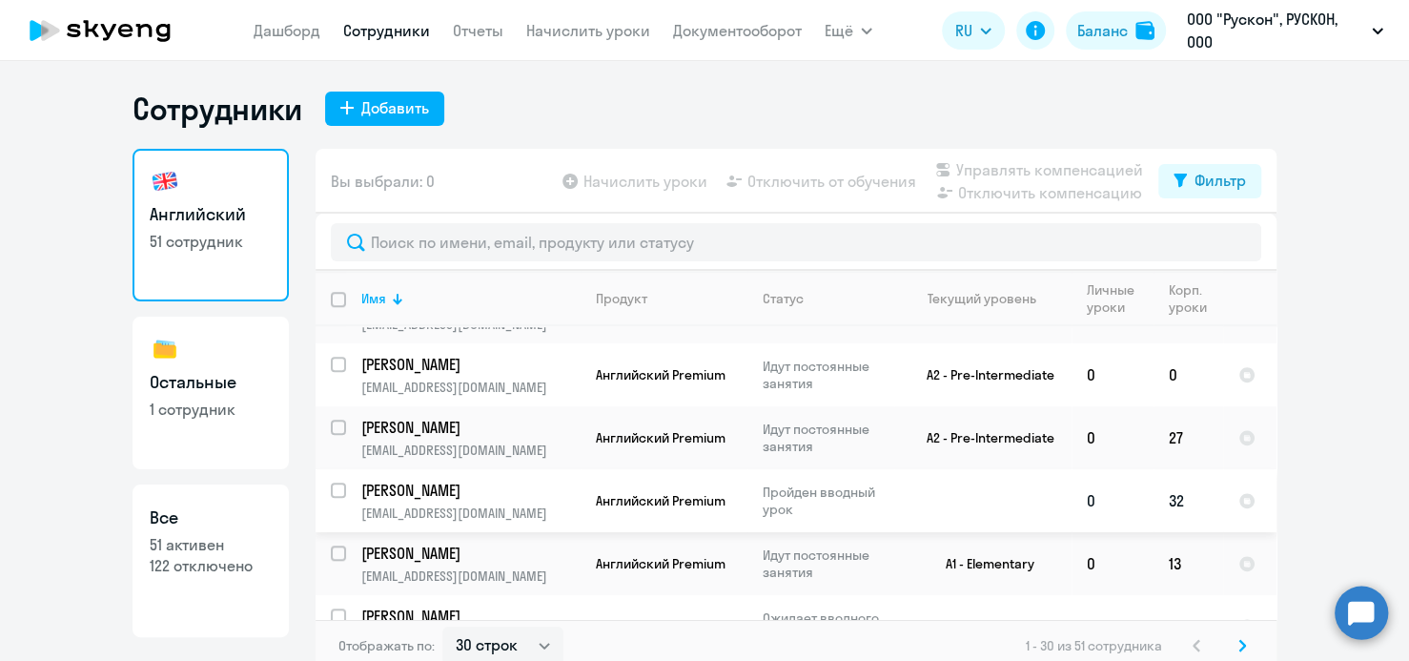
click at [494, 482] on p "[PERSON_NAME]" at bounding box center [468, 490] width 215 height 21
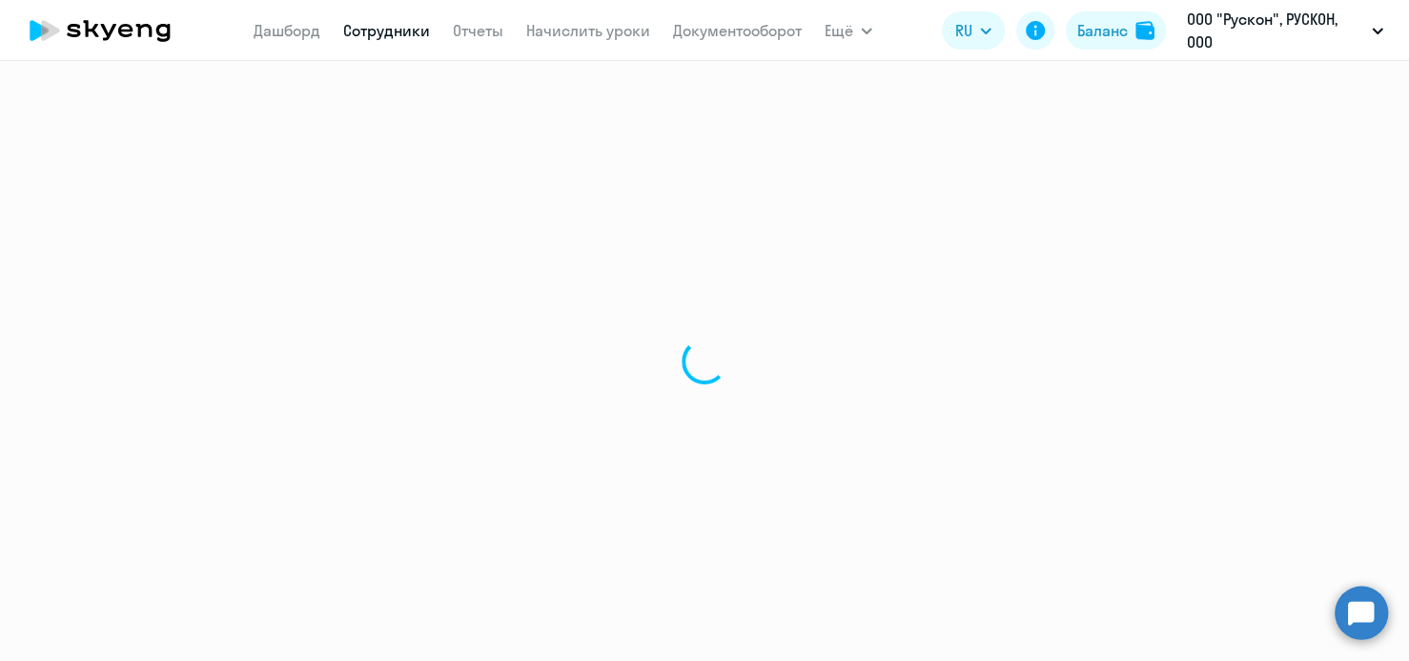
select select "english"
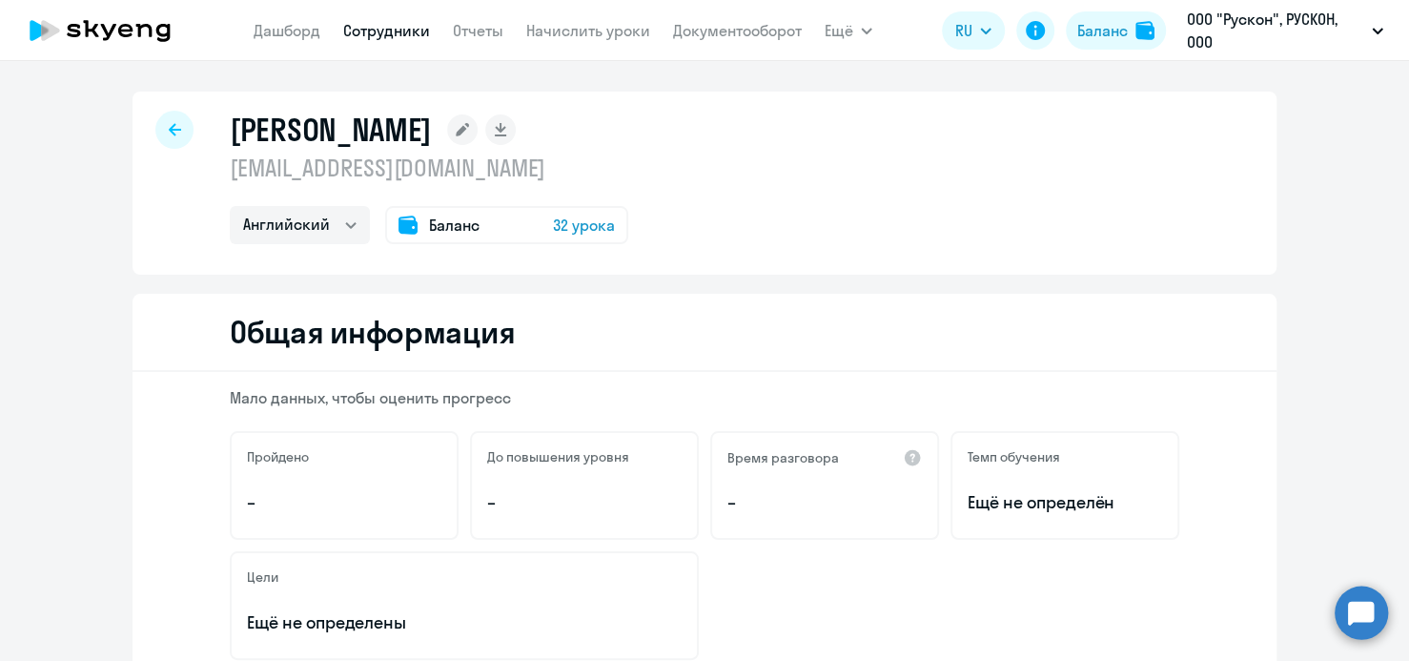
click at [584, 234] on span "32 урока" at bounding box center [584, 225] width 62 height 23
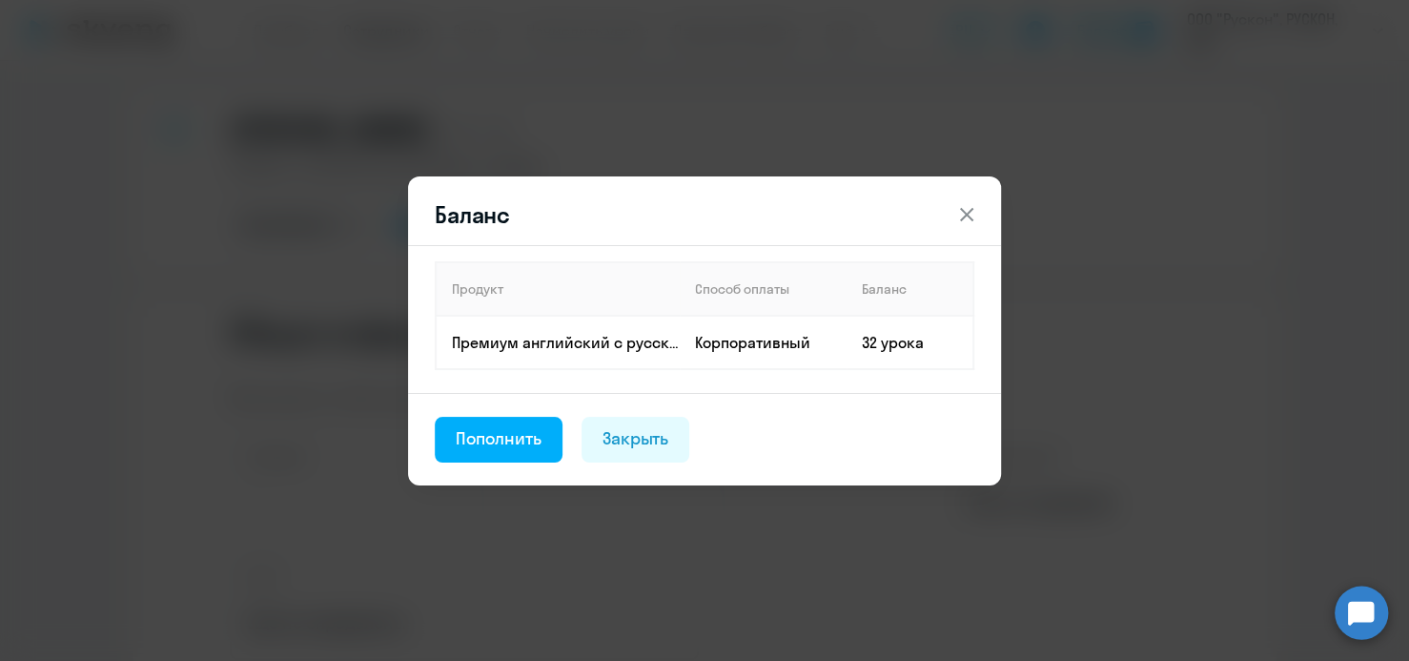
click at [965, 215] on icon at bounding box center [966, 213] width 13 height 13
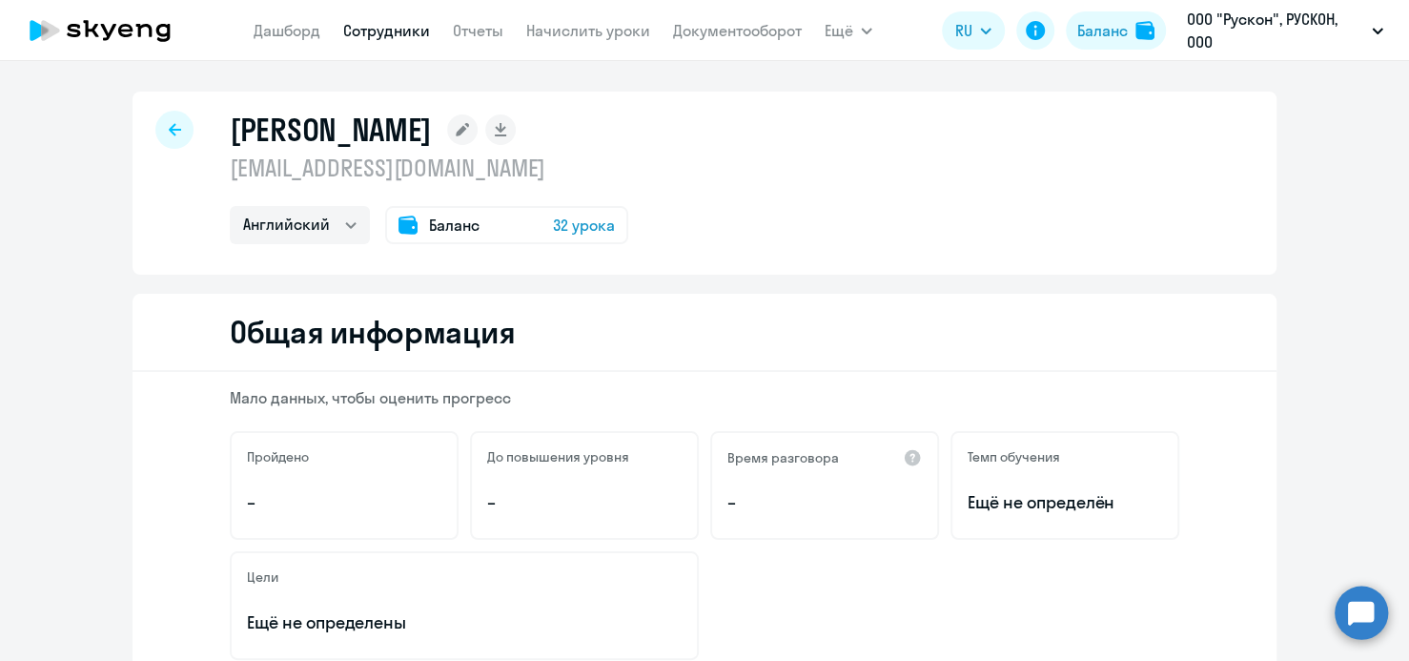
click at [456, 225] on span "Баланс" at bounding box center [454, 225] width 51 height 23
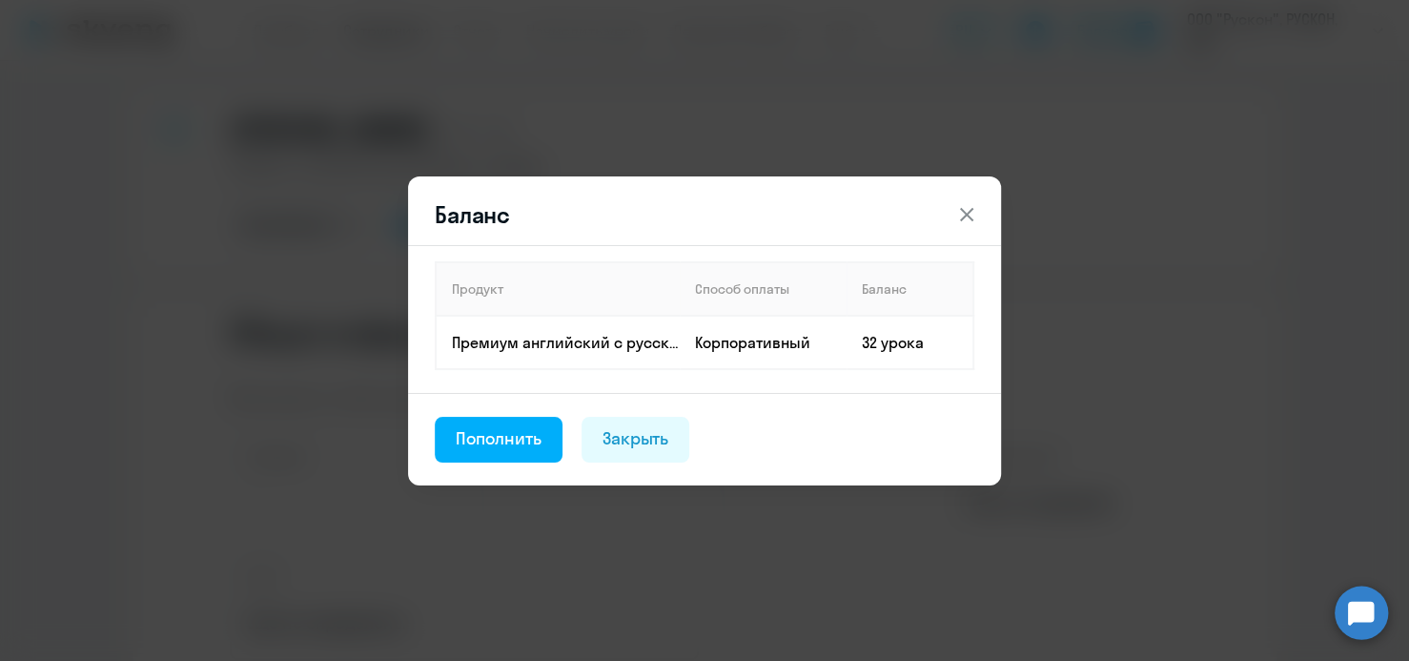
click at [965, 219] on icon at bounding box center [966, 214] width 23 height 23
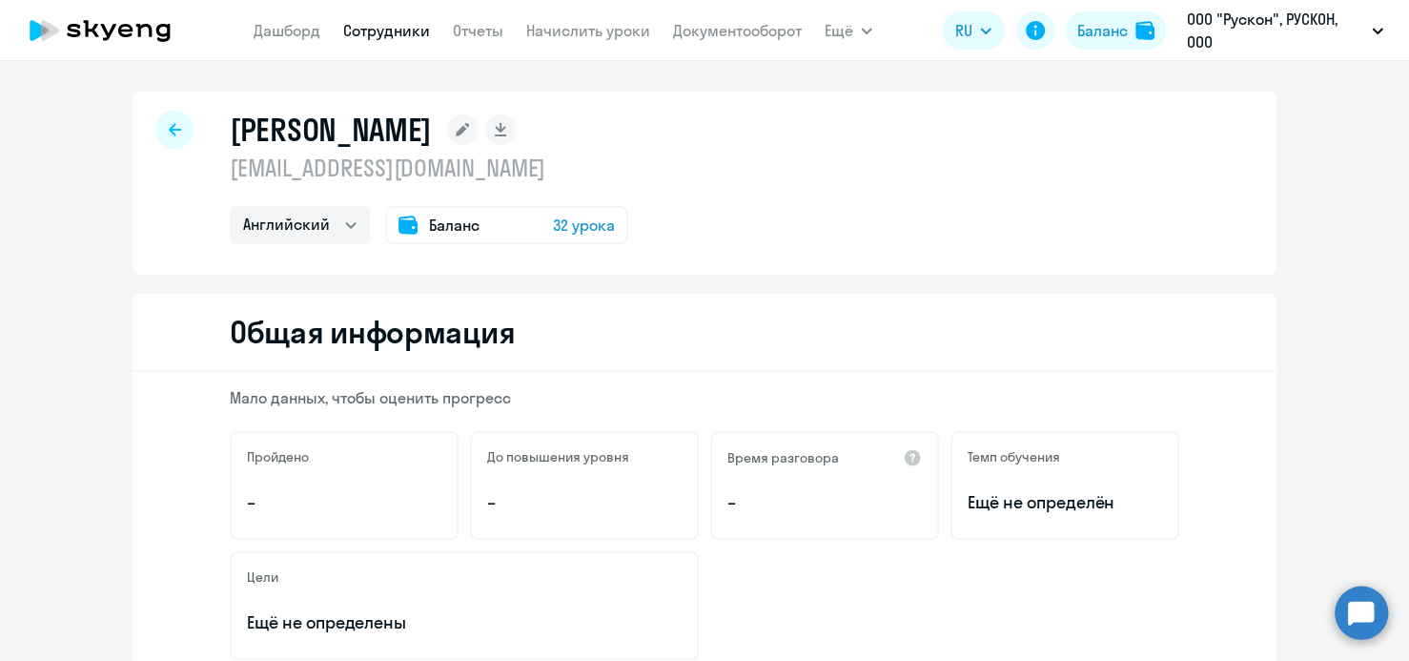
click at [998, 189] on div "[PERSON_NAME] [EMAIL_ADDRESS][DOMAIN_NAME] Английский Баланс 32 урока" at bounding box center [705, 183] width 1144 height 183
click at [164, 136] on div at bounding box center [174, 130] width 38 height 38
select select "30"
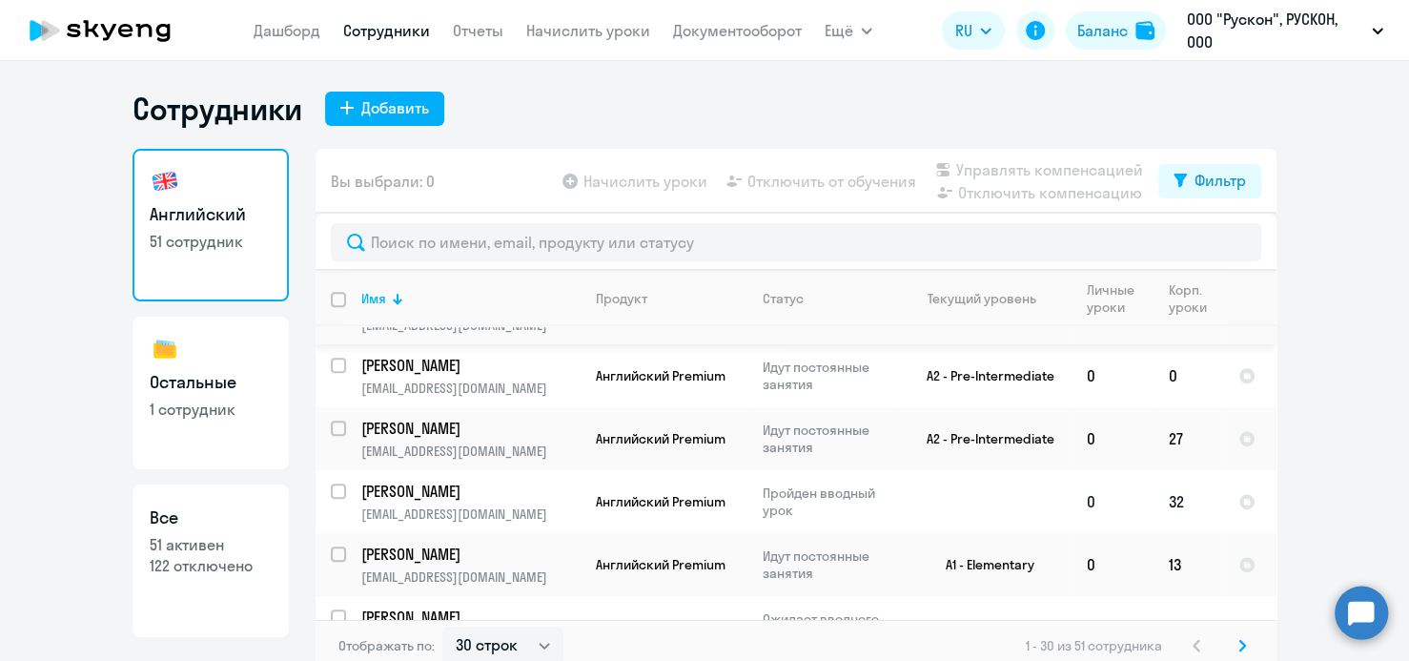
scroll to position [1049, 0]
click at [331, 485] on input "select row 37591364" at bounding box center [350, 501] width 38 height 38
checkbox input "true"
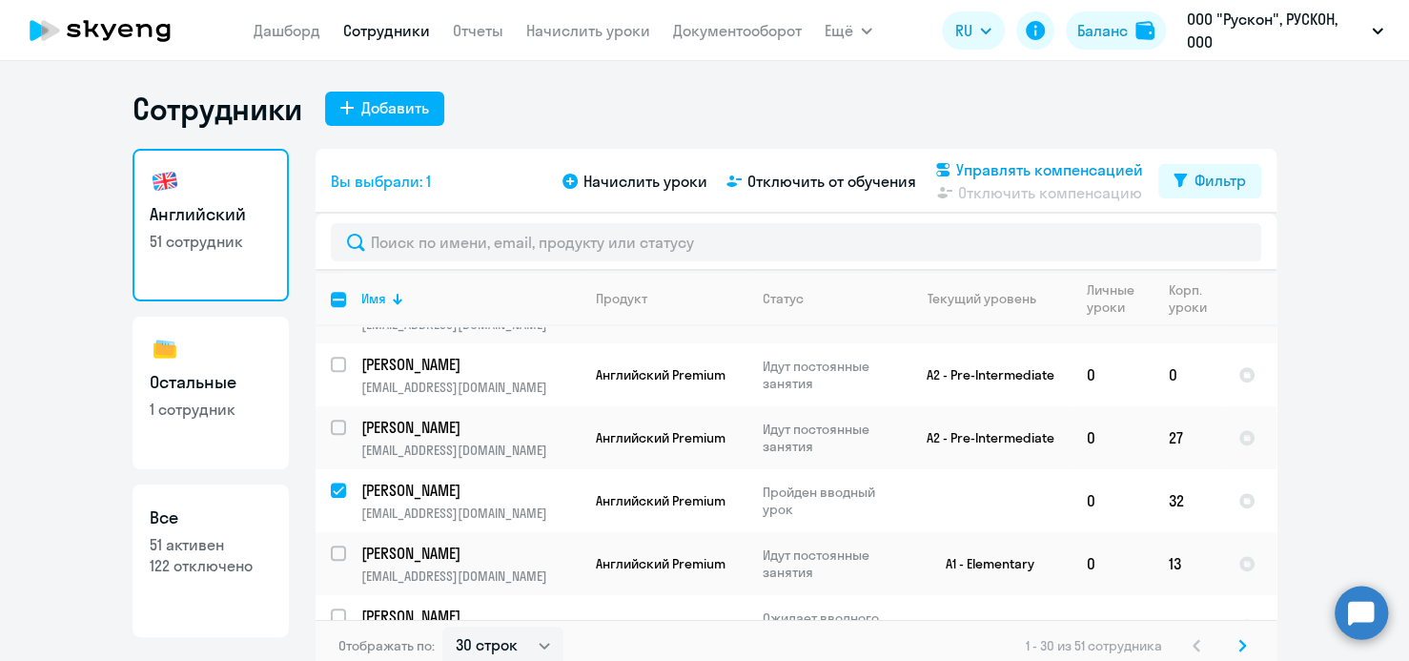
click at [997, 169] on span "Управлять компенсацией" at bounding box center [1049, 169] width 187 height 23
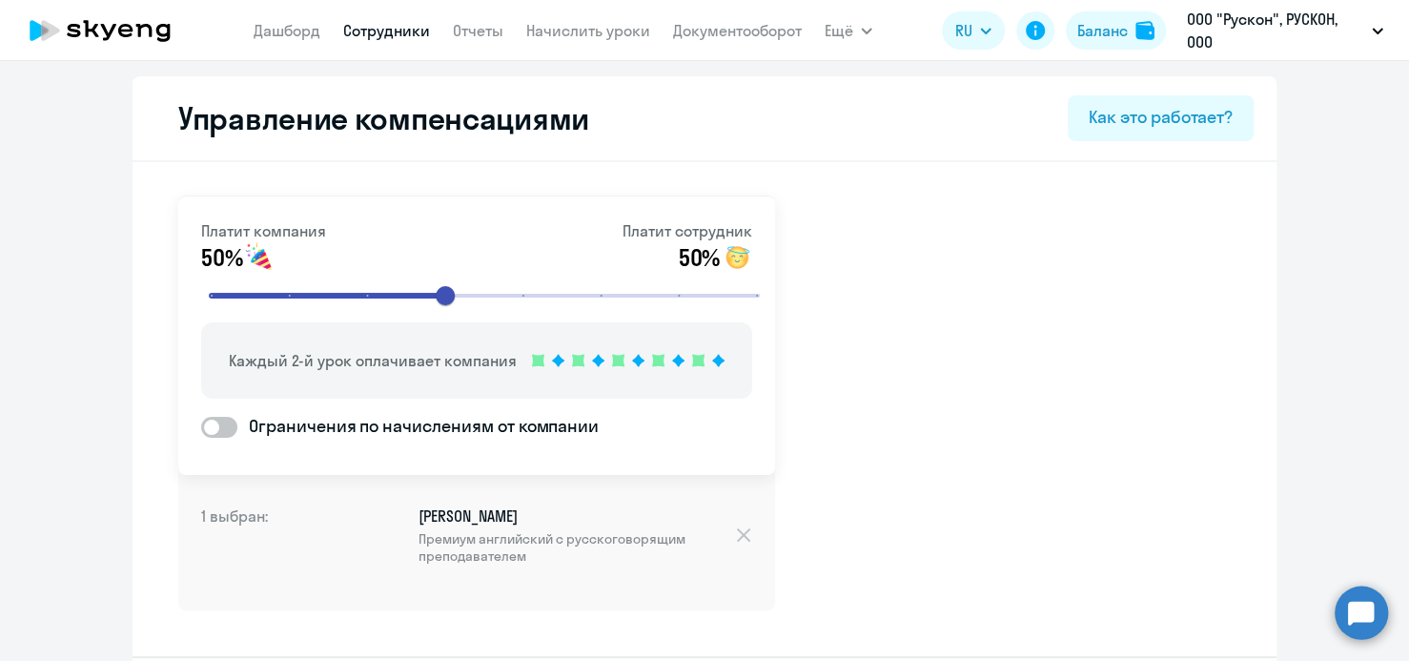
select select "30"
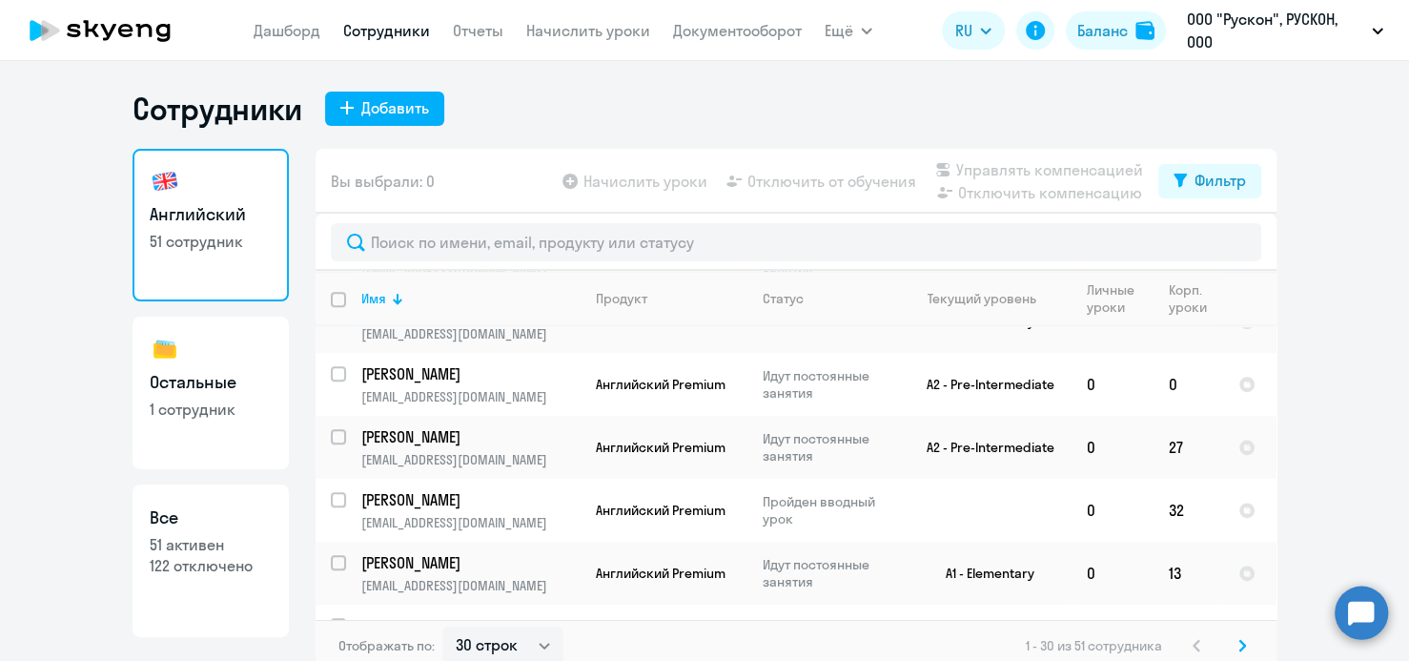
scroll to position [1049, 0]
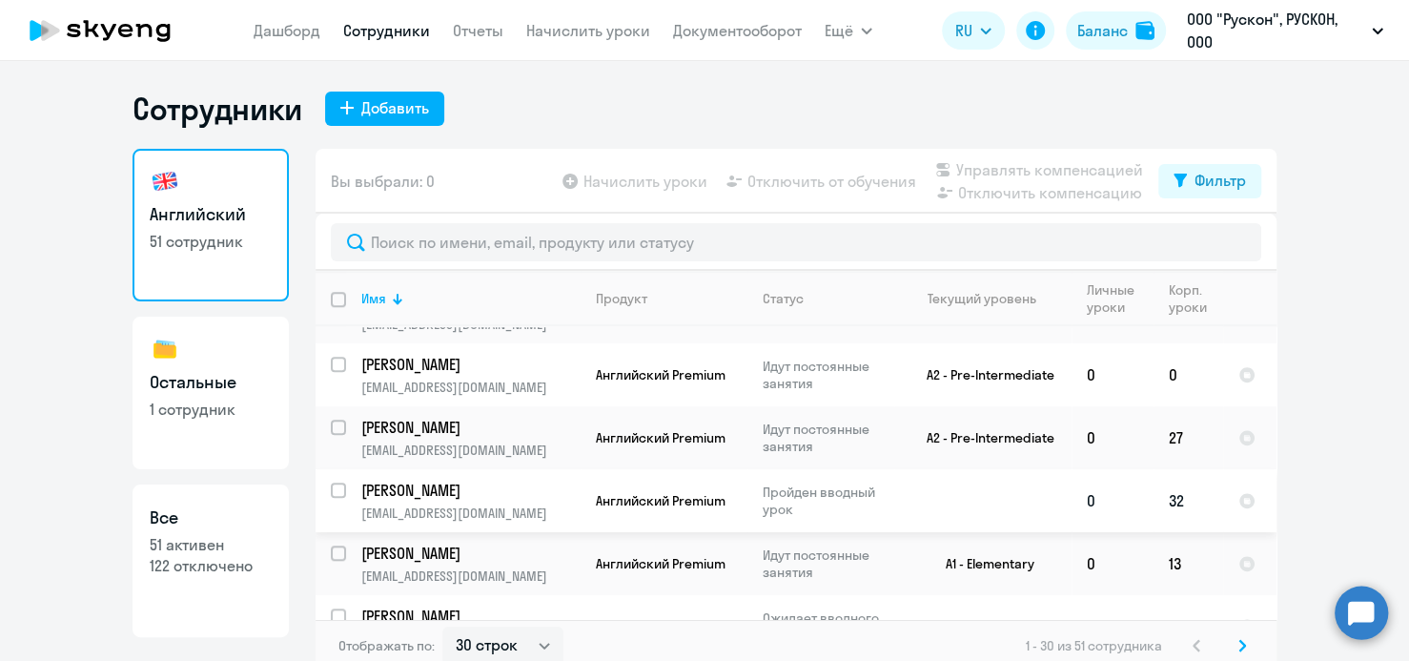
click at [331, 482] on input "select row 37591364" at bounding box center [350, 501] width 38 height 38
checkbox input "true"
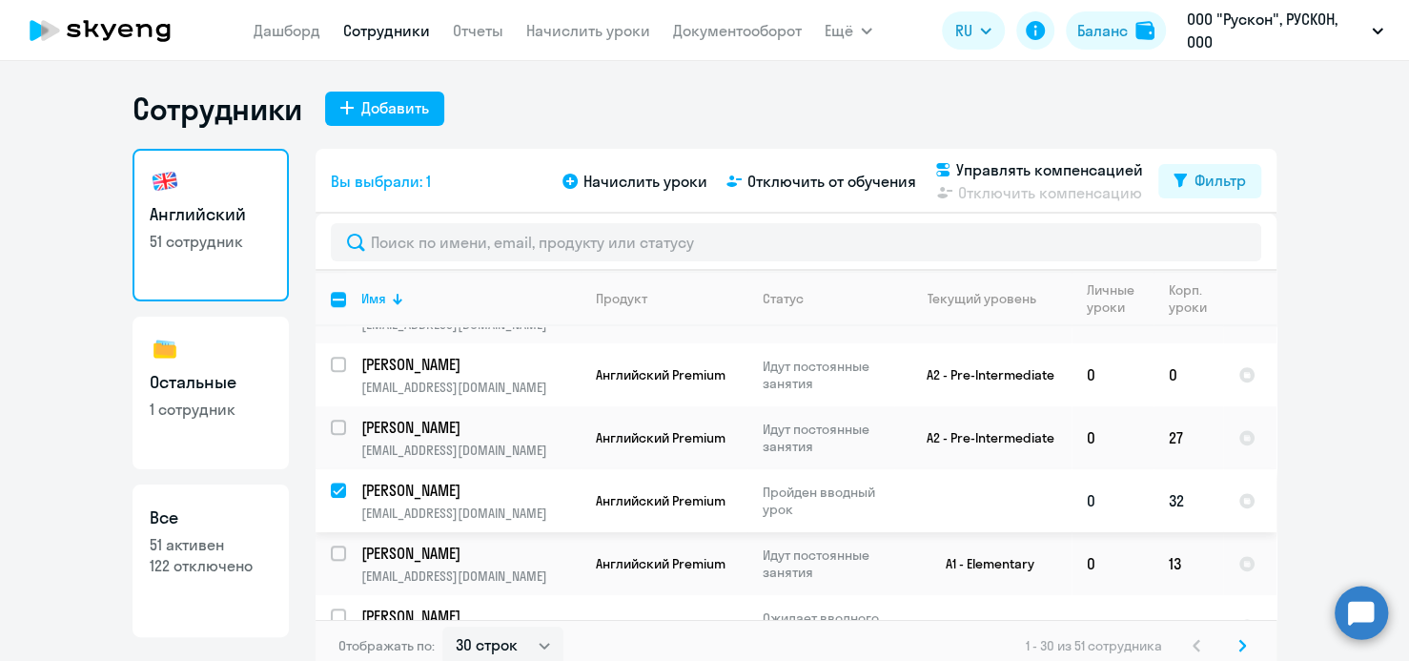
click at [1170, 498] on td "32" at bounding box center [1189, 500] width 70 height 63
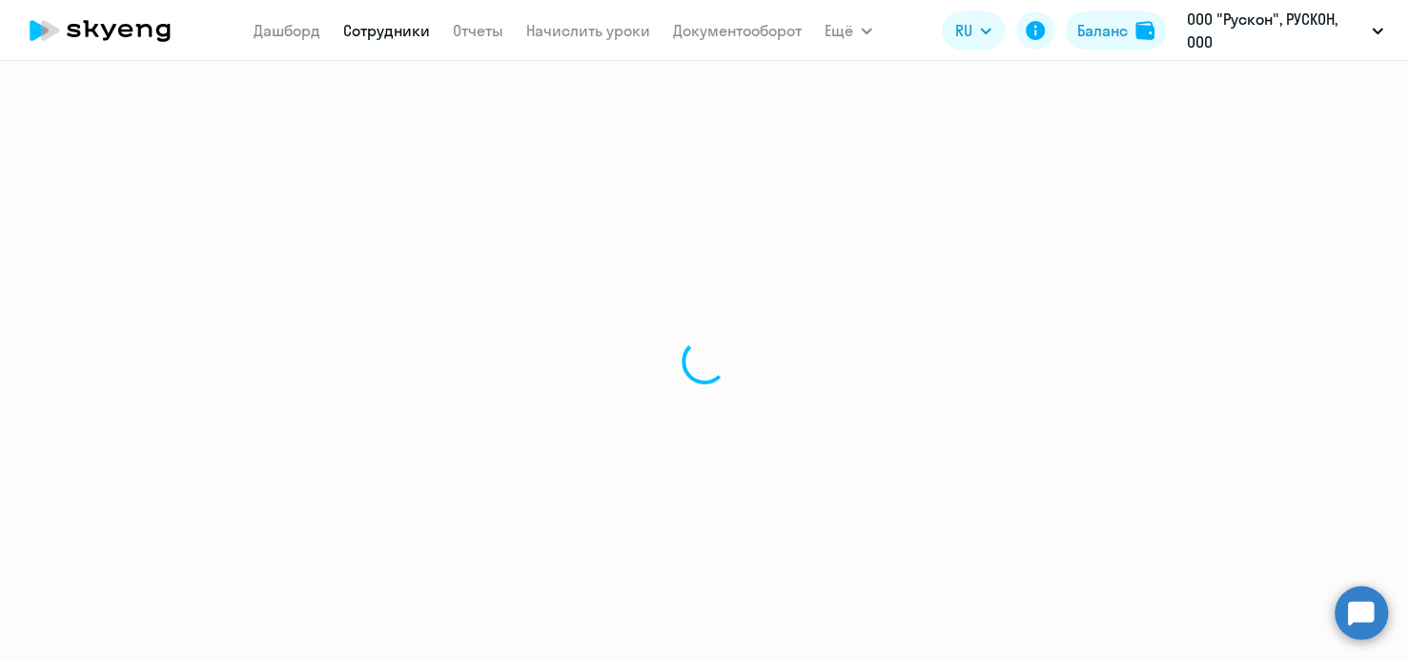
select select "english"
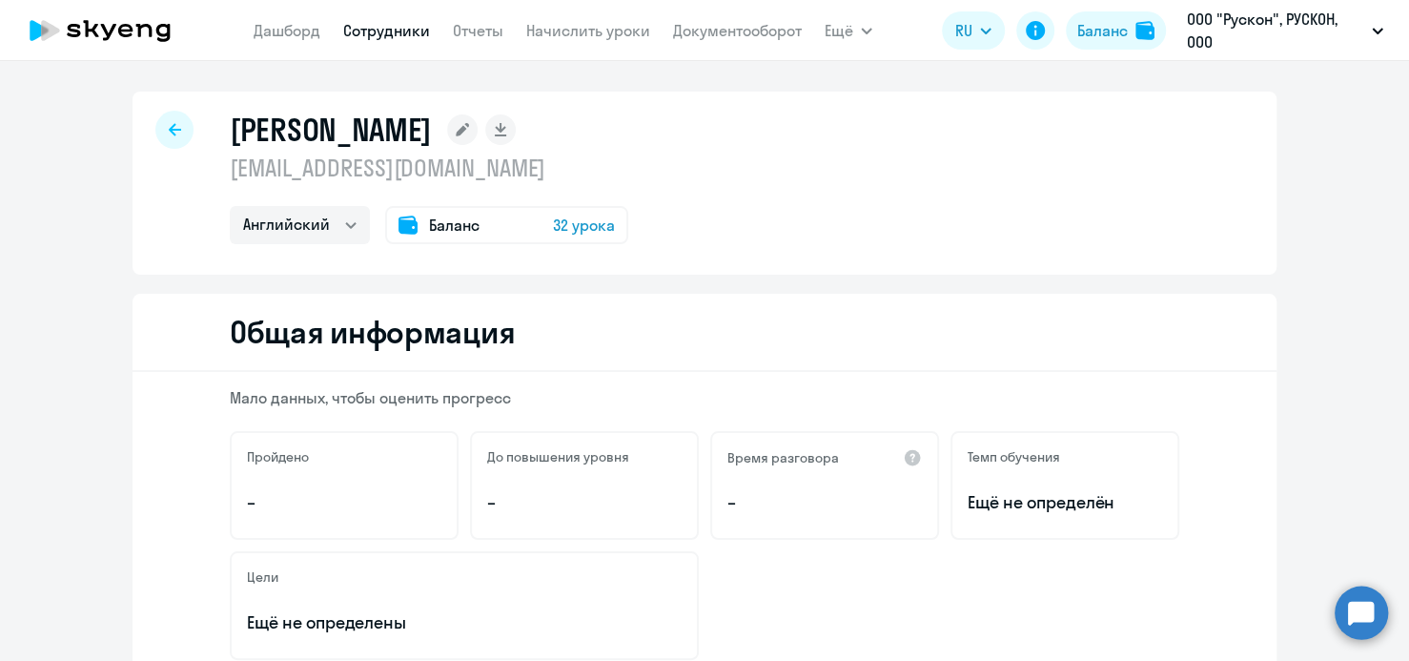
click at [440, 225] on span "Баланс" at bounding box center [454, 225] width 51 height 23
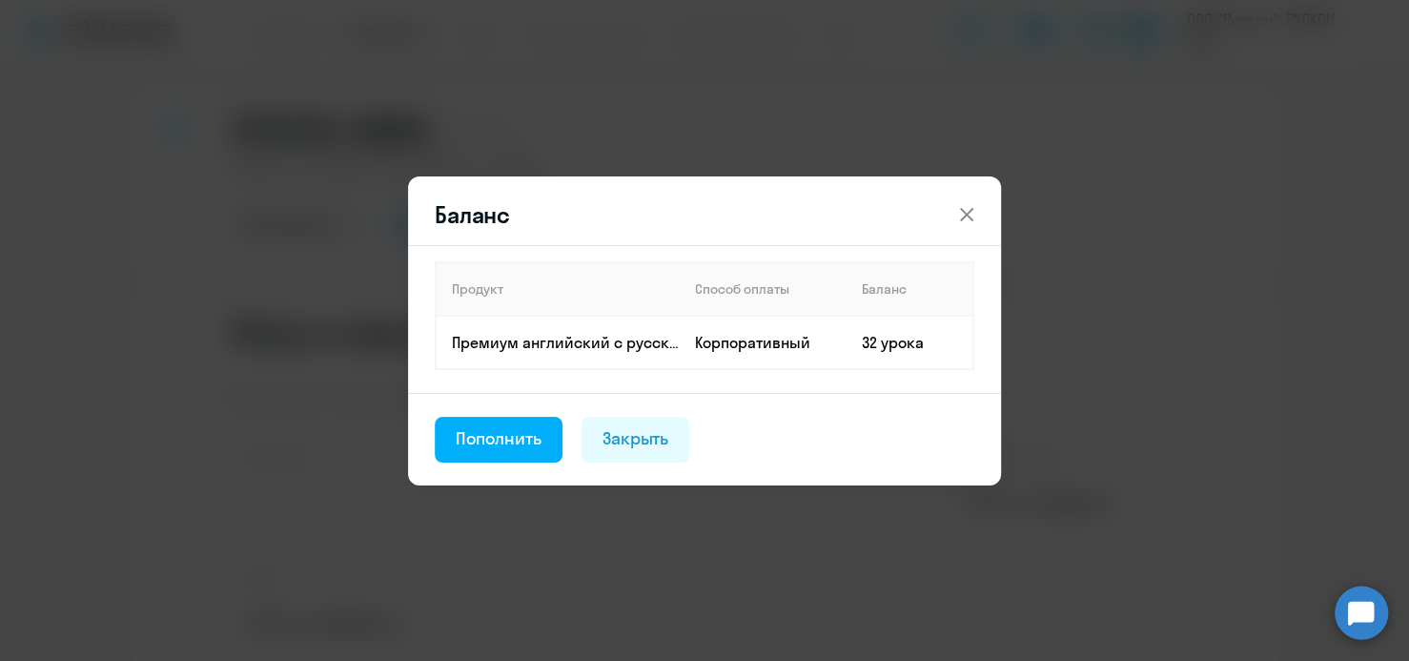
click at [973, 214] on icon at bounding box center [966, 214] width 23 height 23
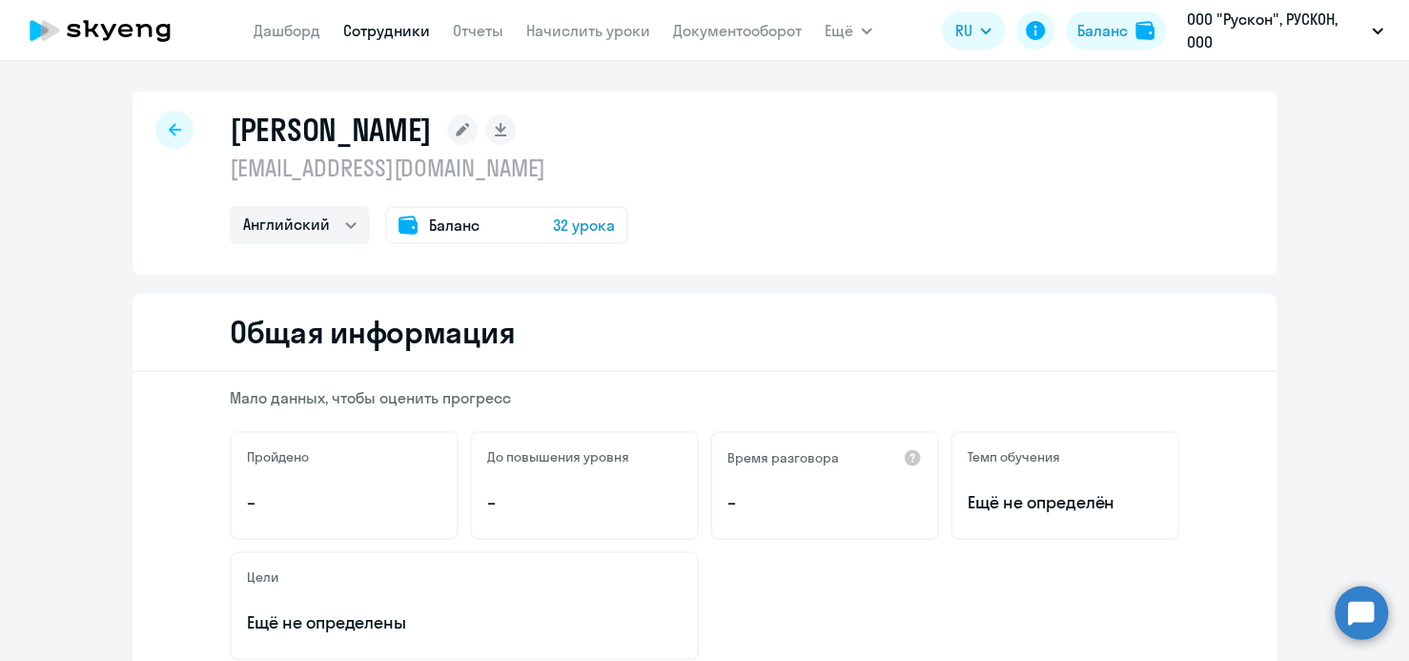
click at [983, 194] on div "[PERSON_NAME] [EMAIL_ADDRESS][DOMAIN_NAME] Английский Баланс 32 урока" at bounding box center [705, 183] width 1144 height 183
drag, startPoint x: 789, startPoint y: 234, endPoint x: 399, endPoint y: 305, distance: 396.5
click at [781, 240] on div "[PERSON_NAME] [EMAIL_ADDRESS][DOMAIN_NAME] Английский Баланс 32 урока" at bounding box center [705, 183] width 1144 height 183
click at [342, 224] on select "Английский" at bounding box center [300, 225] width 140 height 38
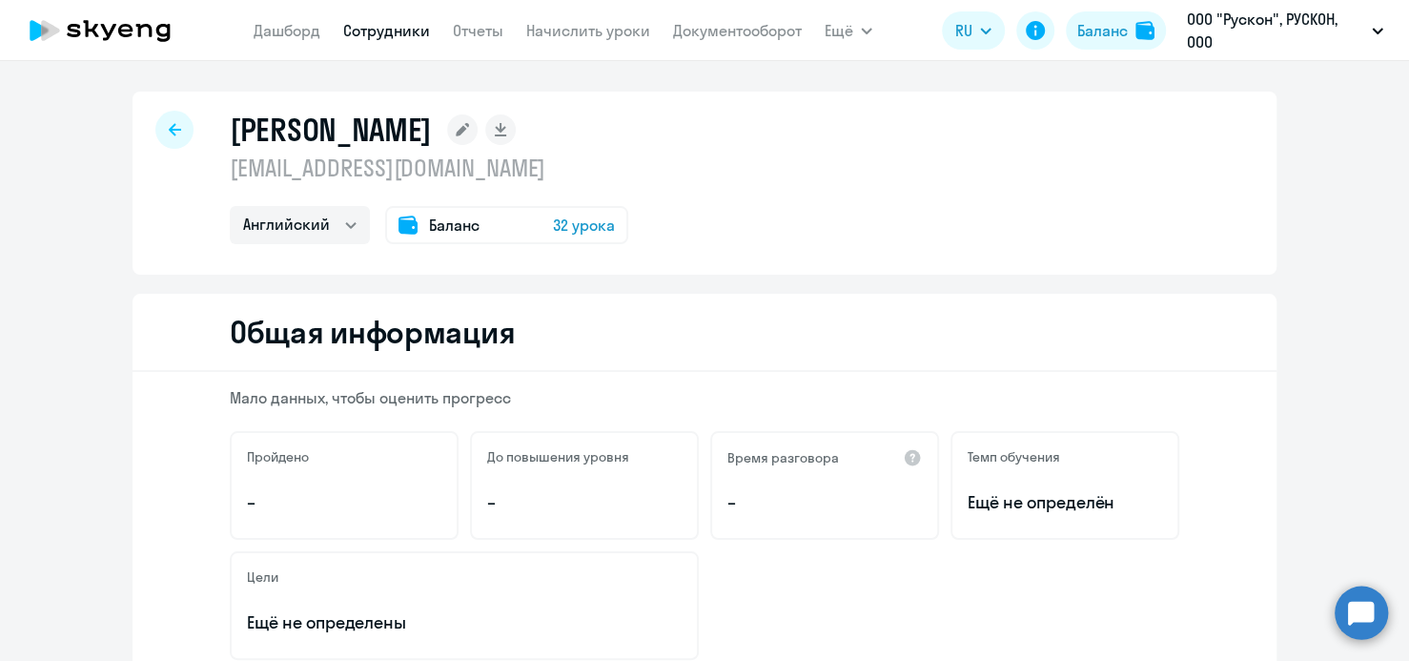
click at [887, 232] on div "[PERSON_NAME] [EMAIL_ADDRESS][DOMAIN_NAME] Английский Баланс 32 урока" at bounding box center [705, 183] width 1144 height 183
click at [169, 127] on icon at bounding box center [175, 129] width 12 height 12
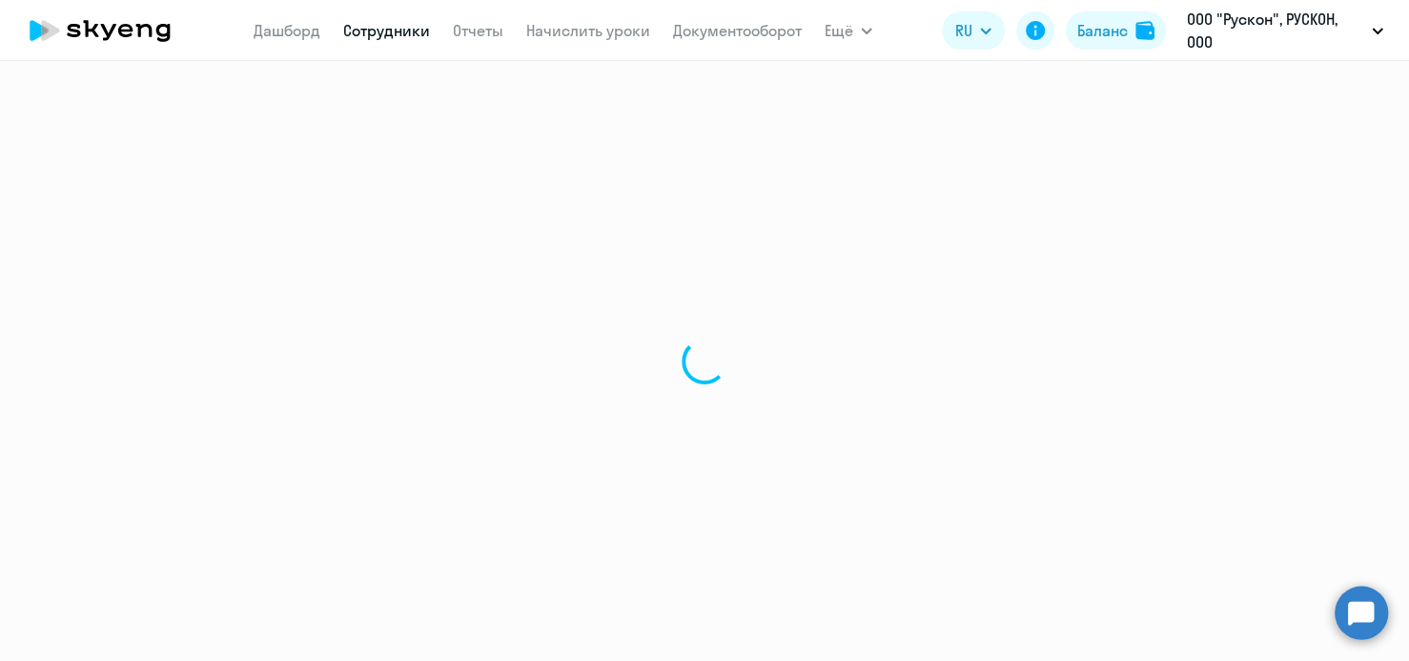
select select "30"
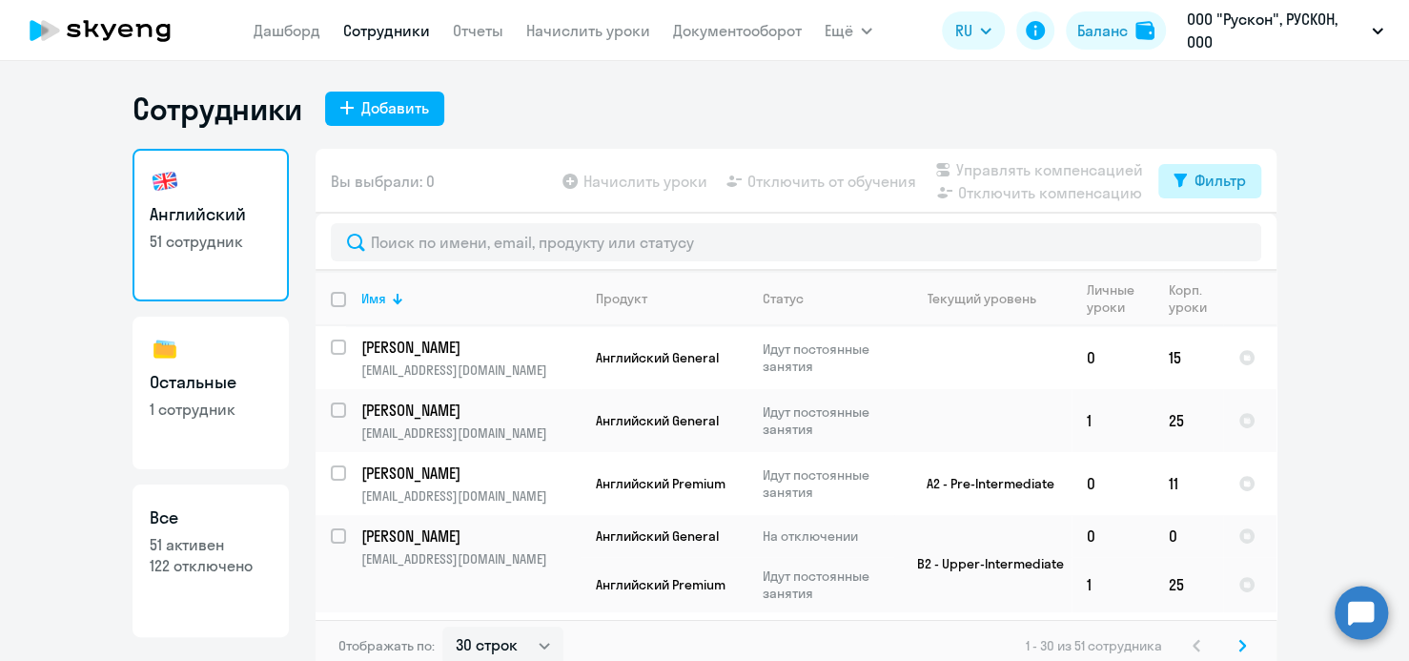
click at [1207, 180] on div "Фильтр" at bounding box center [1220, 180] width 51 height 23
click at [1234, 248] on span at bounding box center [1222, 243] width 32 height 19
click at [1206, 242] on input "checkbox" at bounding box center [1205, 241] width 1 height 1
checkbox input "true"
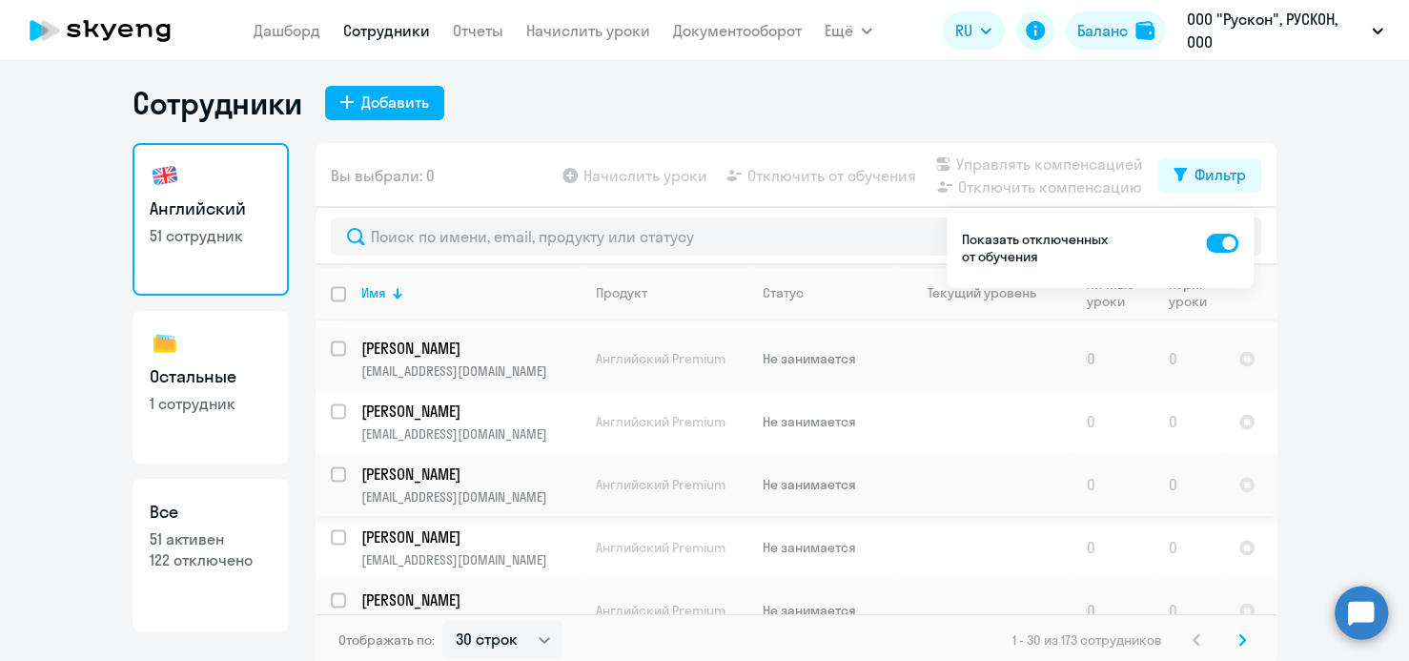
scroll to position [10, 0]
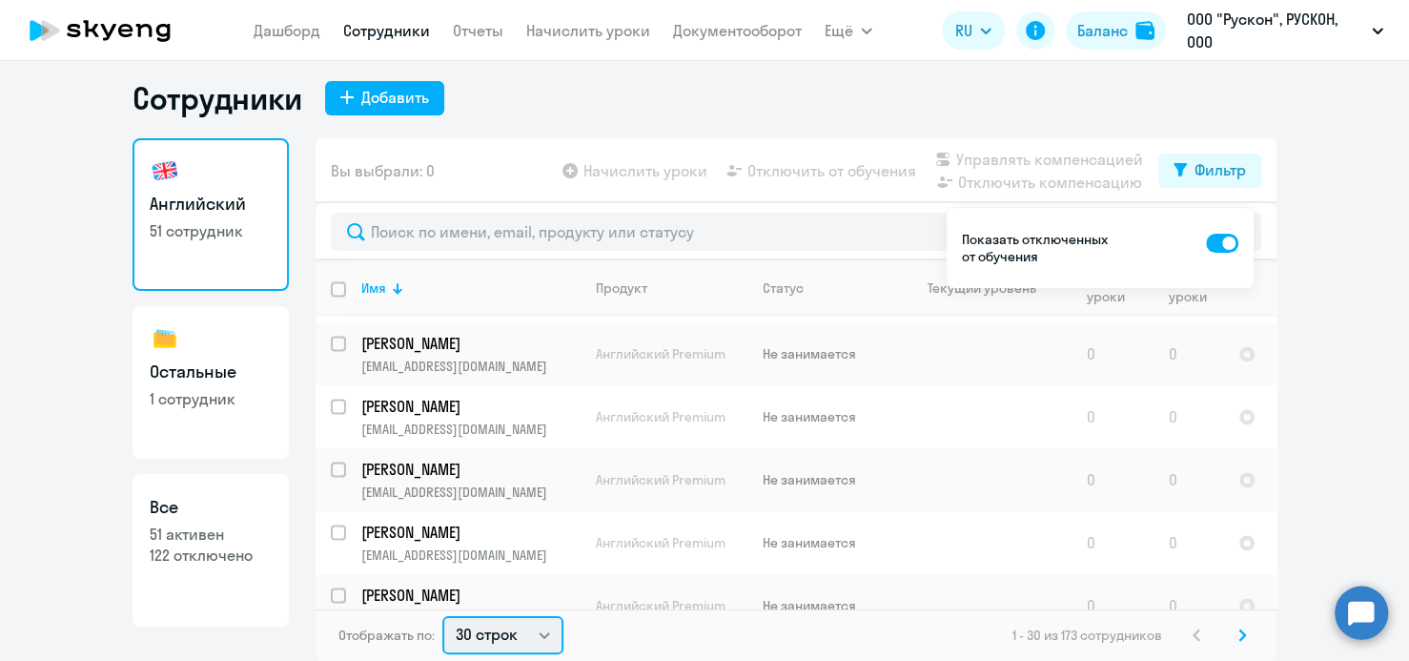
click at [540, 638] on select "30 строк 50 строк 100 строк" at bounding box center [502, 635] width 121 height 38
select select "100"
click at [442, 616] on select "30 строк 50 строк 100 строк" at bounding box center [502, 635] width 121 height 38
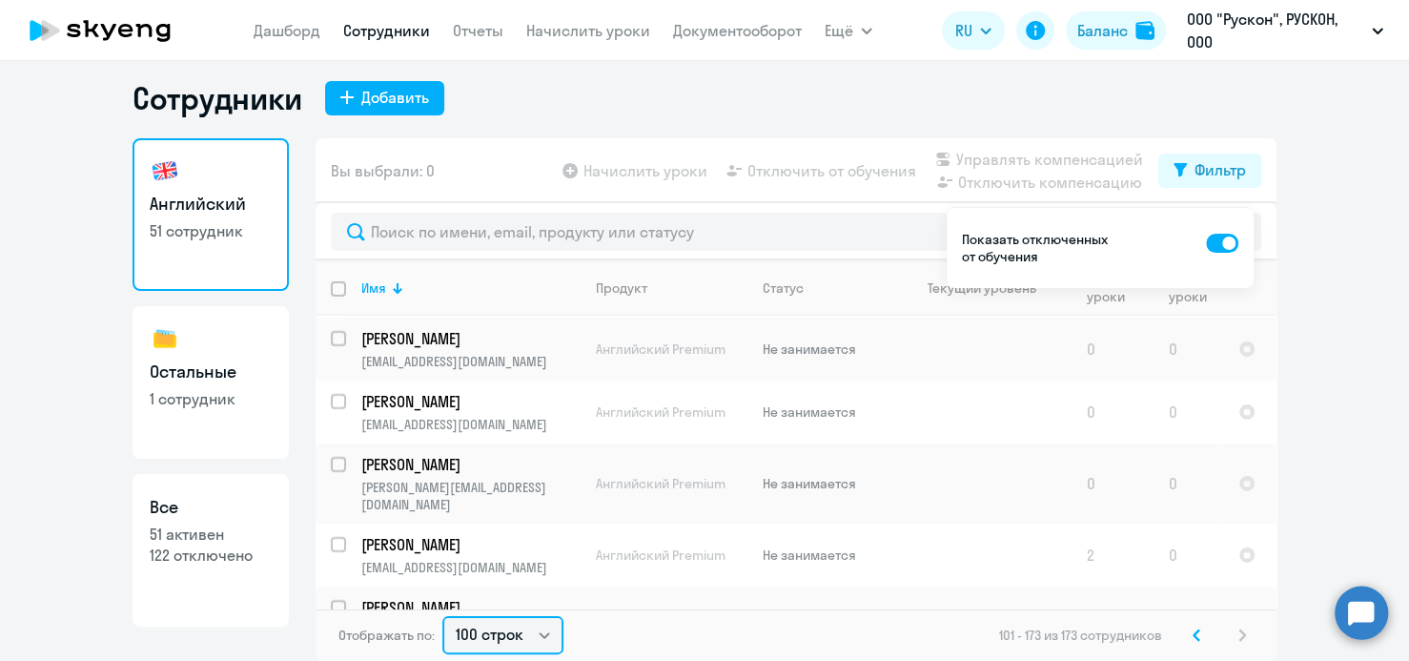
scroll to position [4448, 0]
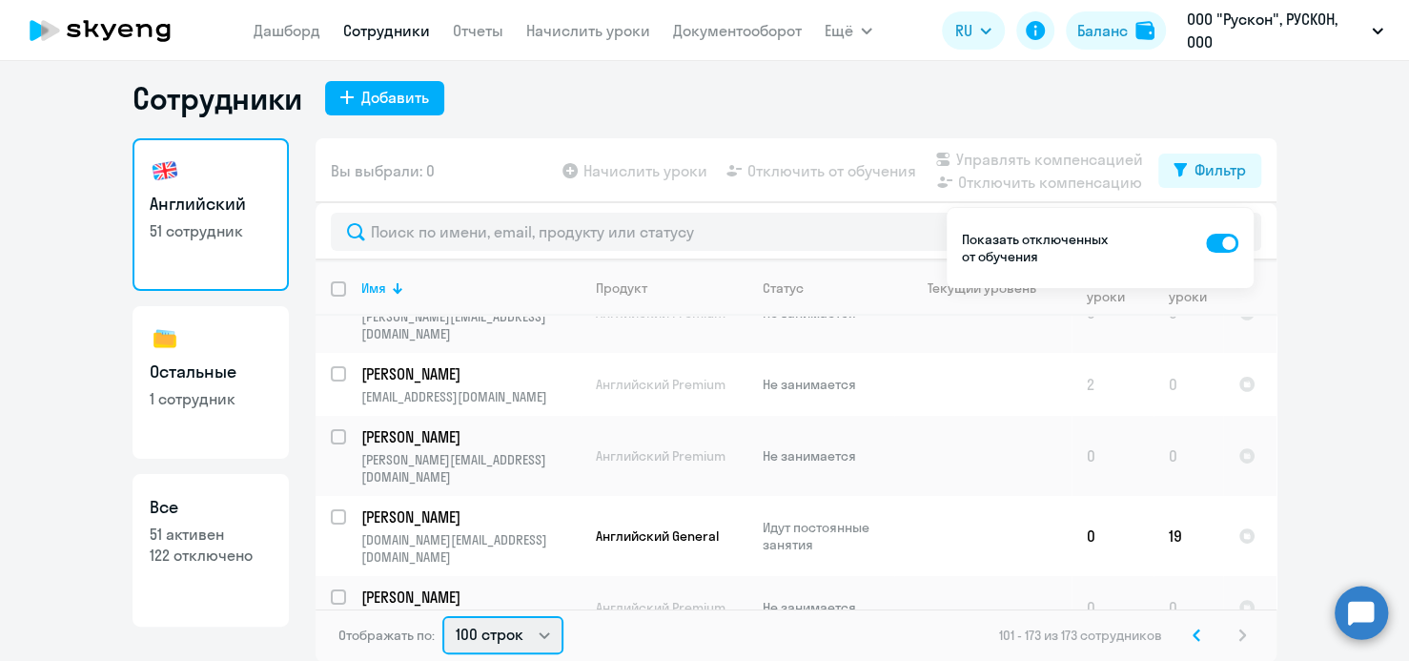
click at [534, 636] on select "30 строк 50 строк 100 строк" at bounding box center [502, 635] width 121 height 38
click at [442, 616] on select "30 строк 50 строк 100 строк" at bounding box center [502, 635] width 121 height 38
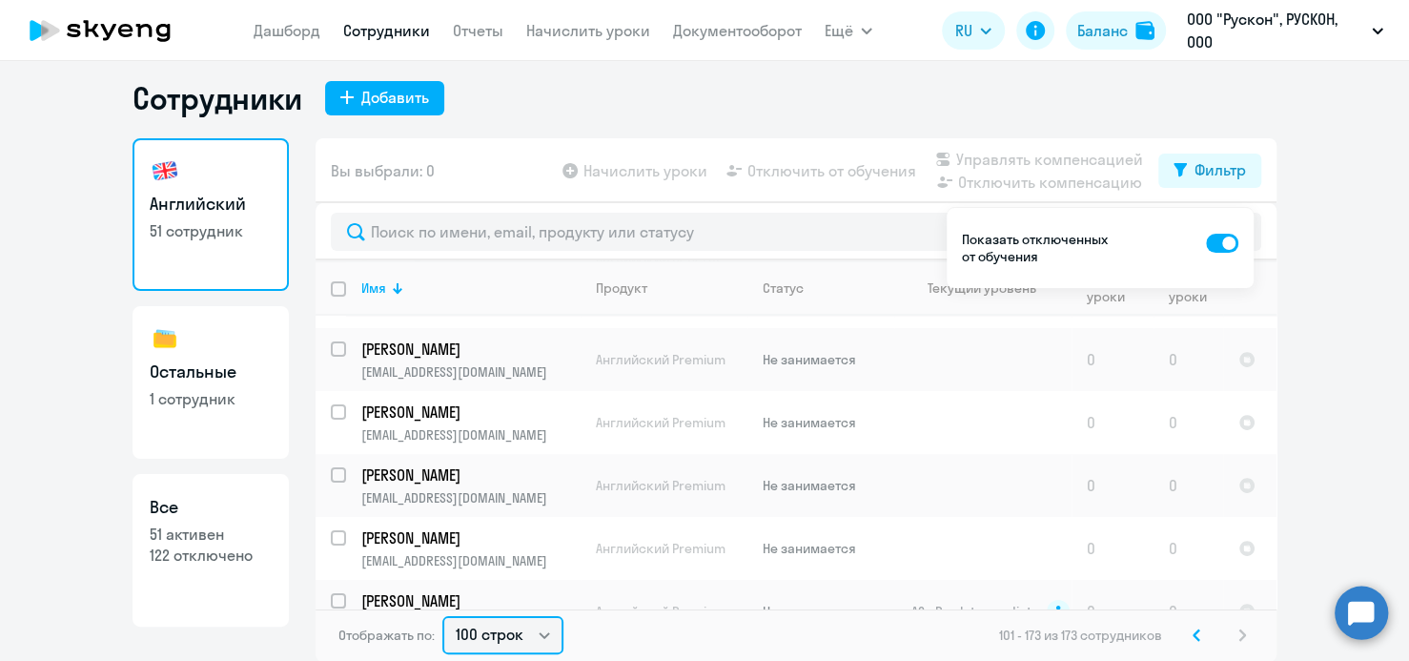
scroll to position [0, 0]
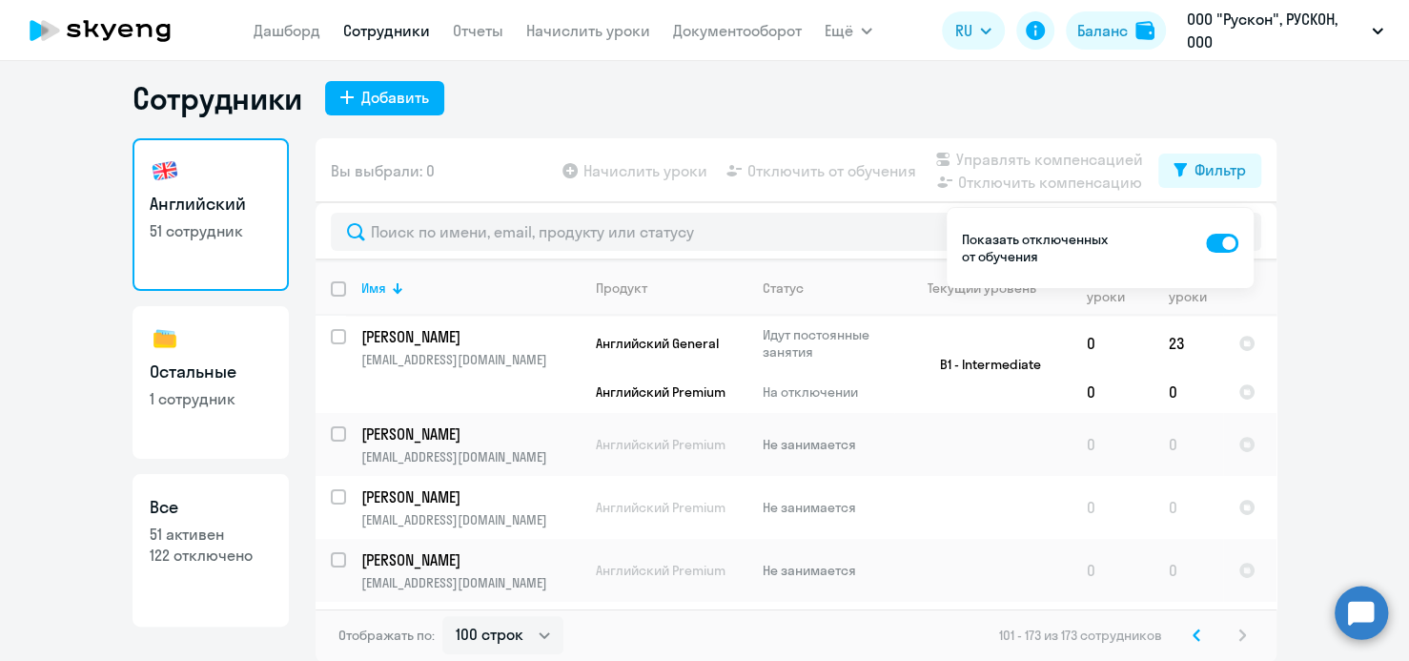
click at [1327, 285] on ng-component "Сотрудники Добавить Английский 51 сотрудник Остальные 1 сотрудник Все 51 активе…" at bounding box center [704, 370] width 1409 height 583
click at [1216, 241] on span at bounding box center [1222, 243] width 32 height 19
click at [1206, 241] on input "checkbox" at bounding box center [1205, 241] width 1 height 1
checkbox input "false"
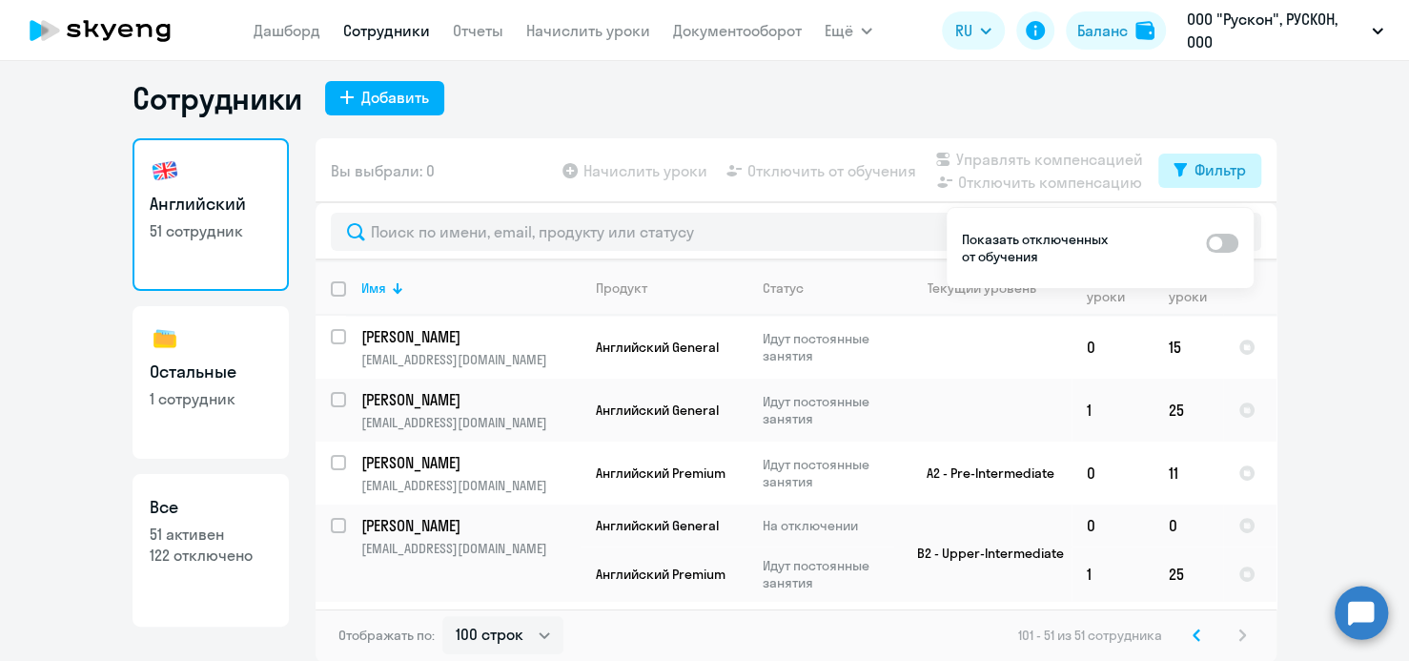
click at [1217, 171] on div "Фильтр" at bounding box center [1220, 169] width 51 height 23
click at [1174, 167] on icon at bounding box center [1180, 169] width 13 height 13
click at [1305, 260] on ng-component "Сотрудники Добавить Английский 51 сотрудник Остальные 1 сотрудник Все 51 активе…" at bounding box center [704, 370] width 1409 height 583
click at [489, 109] on div "Сотрудники Добавить" at bounding box center [705, 98] width 1144 height 38
